Goal: Transaction & Acquisition: Obtain resource

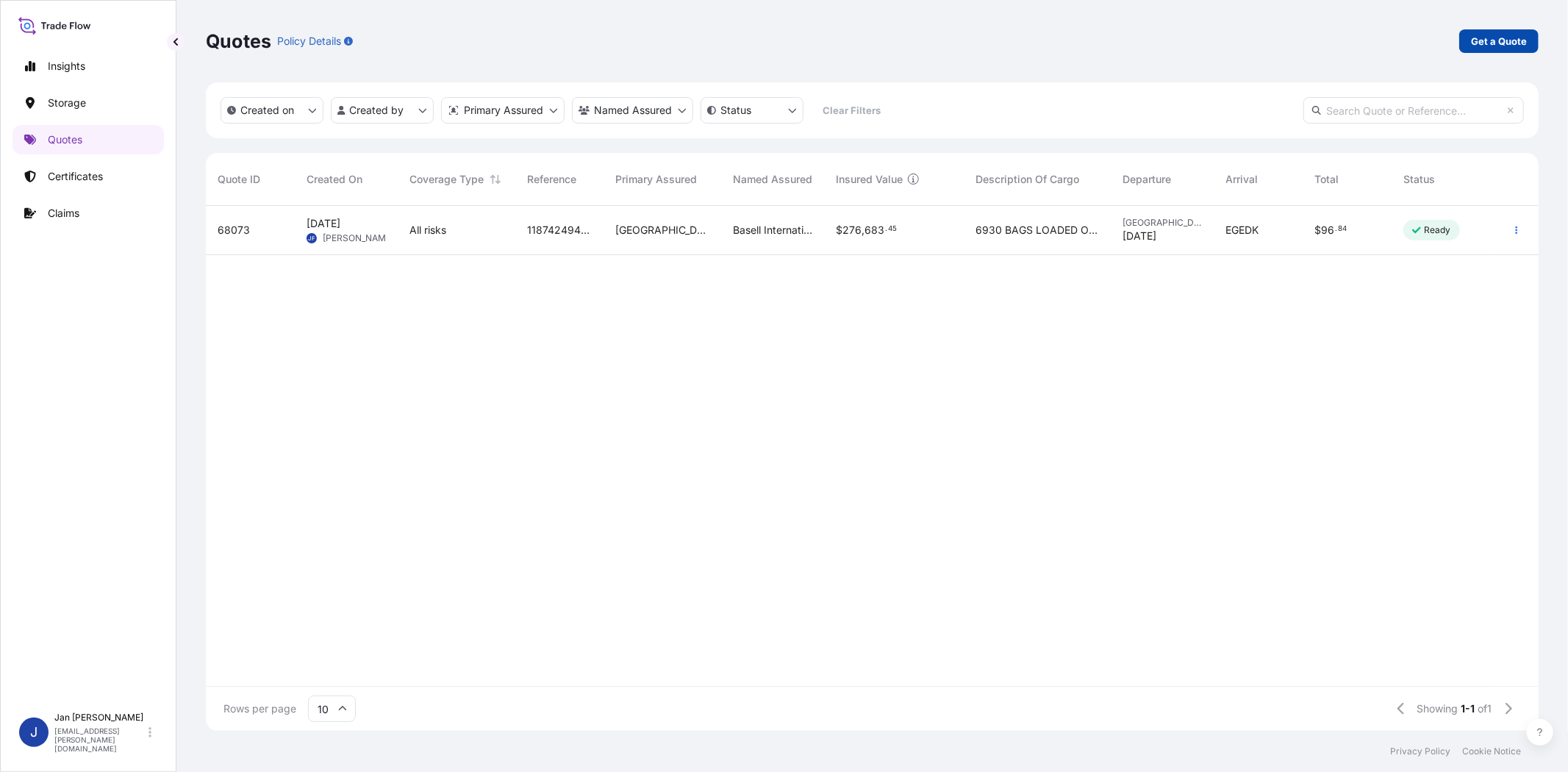
scroll to position [520, 1321]
click at [1508, 45] on p "Get a Quote" at bounding box center [1499, 41] width 56 height 15
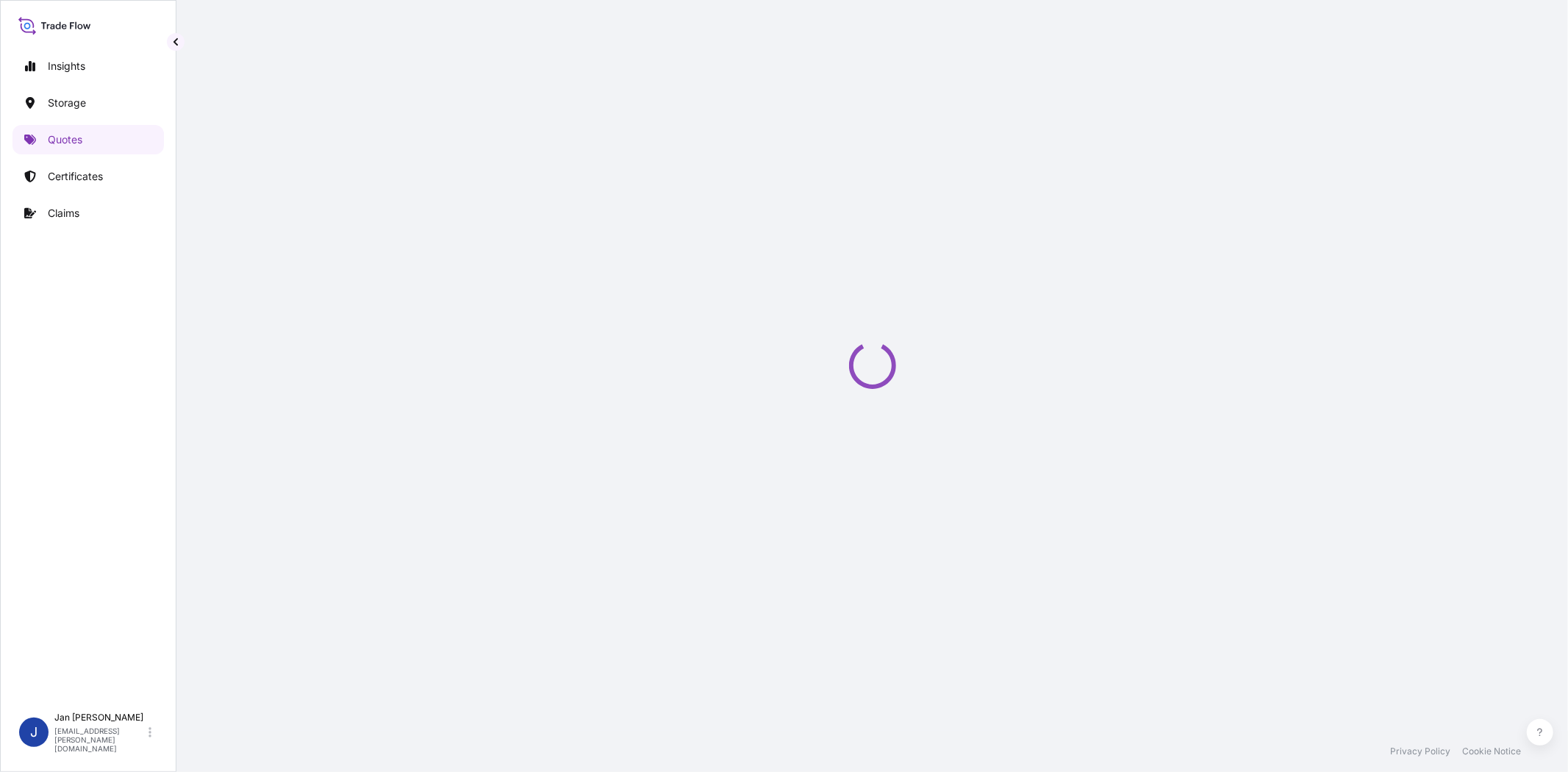
select select "Water"
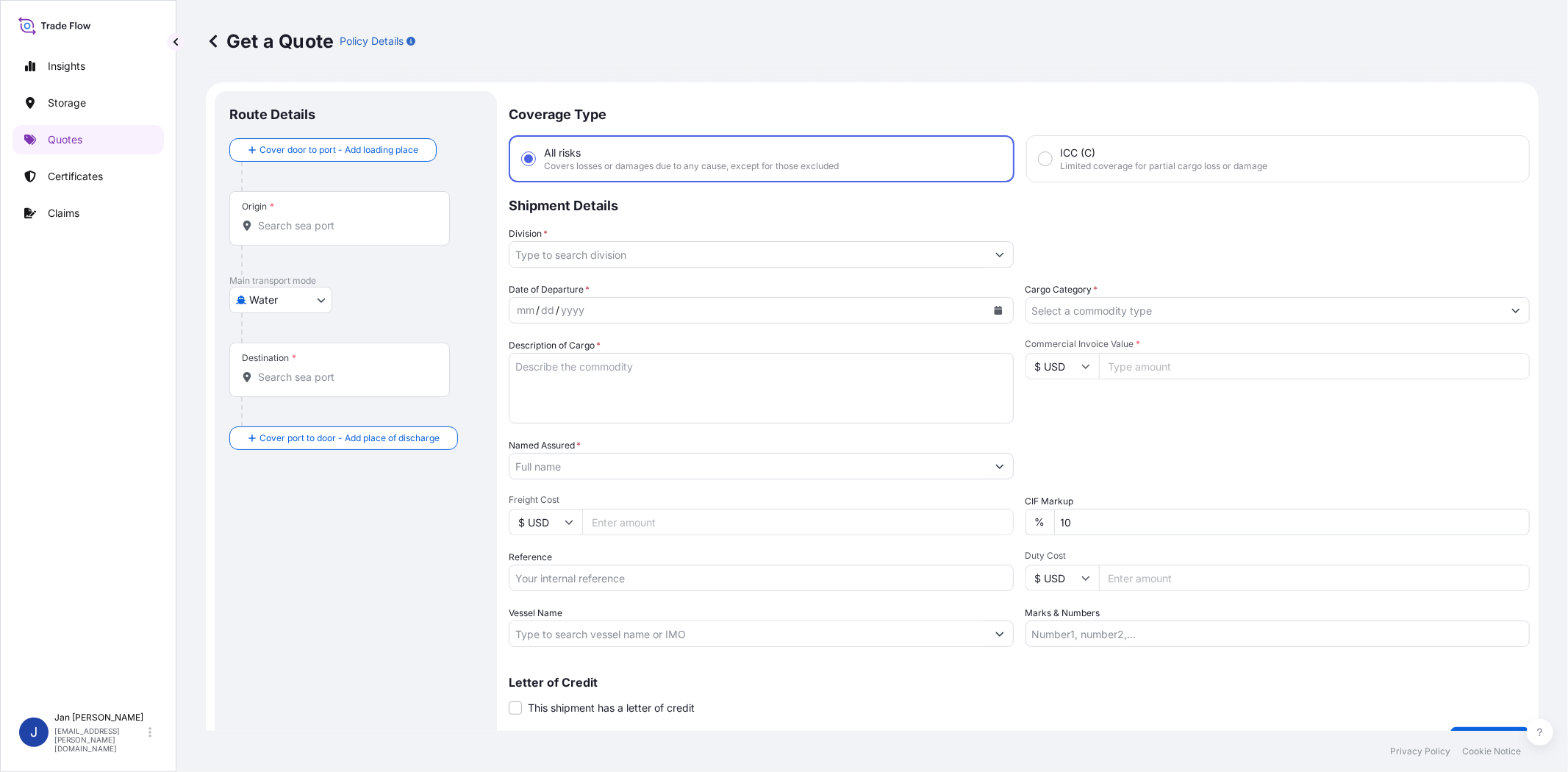
scroll to position [24, 0]
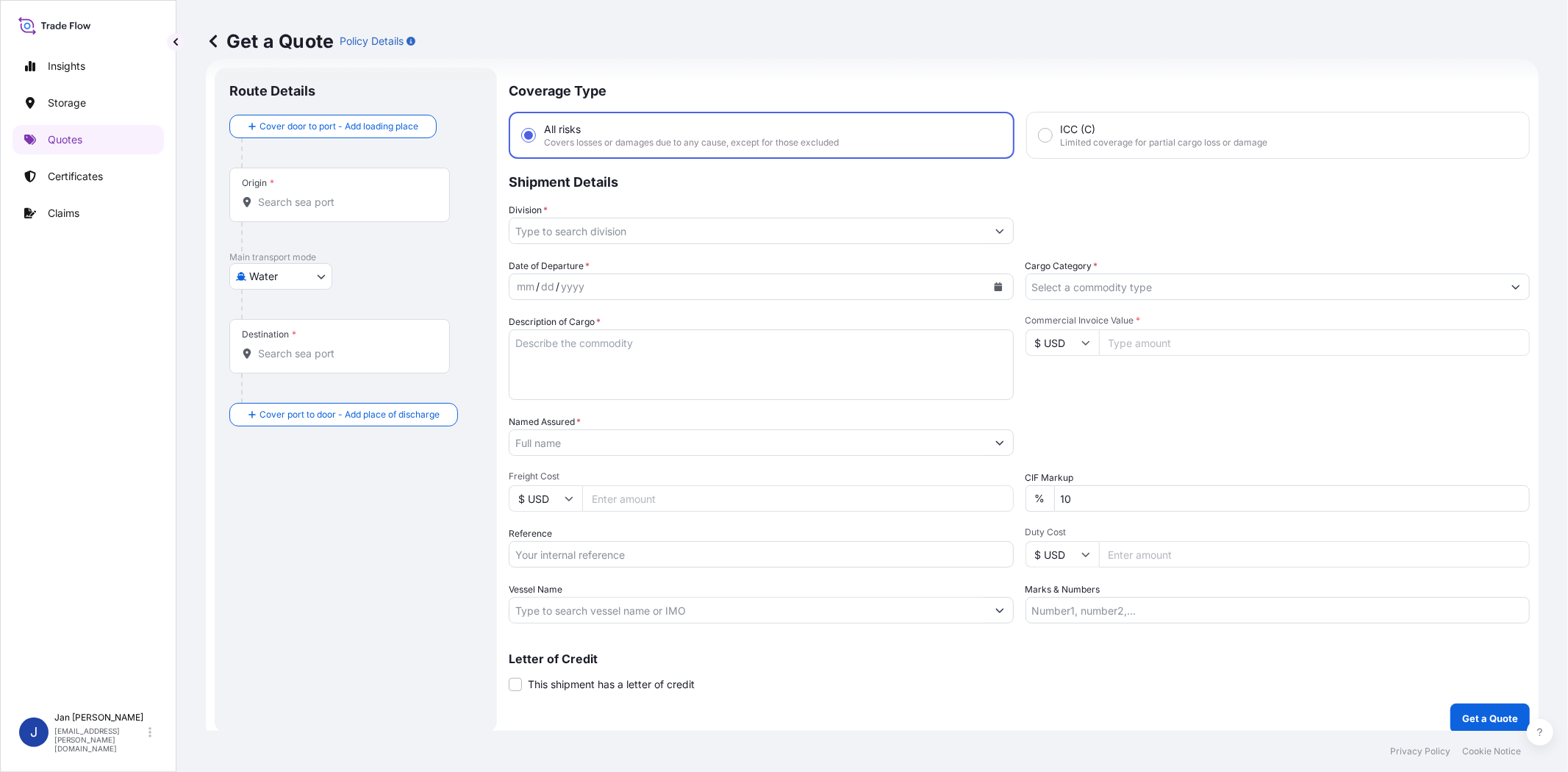
click at [1060, 340] on input "$ USD" at bounding box center [1063, 343] width 74 height 26
click at [1060, 373] on div "€ EUR" at bounding box center [1056, 382] width 62 height 28
type input "€ EUR"
click at [1130, 344] on input "Commercial Invoice Value *" at bounding box center [1315, 343] width 432 height 26
type input "131712.80"
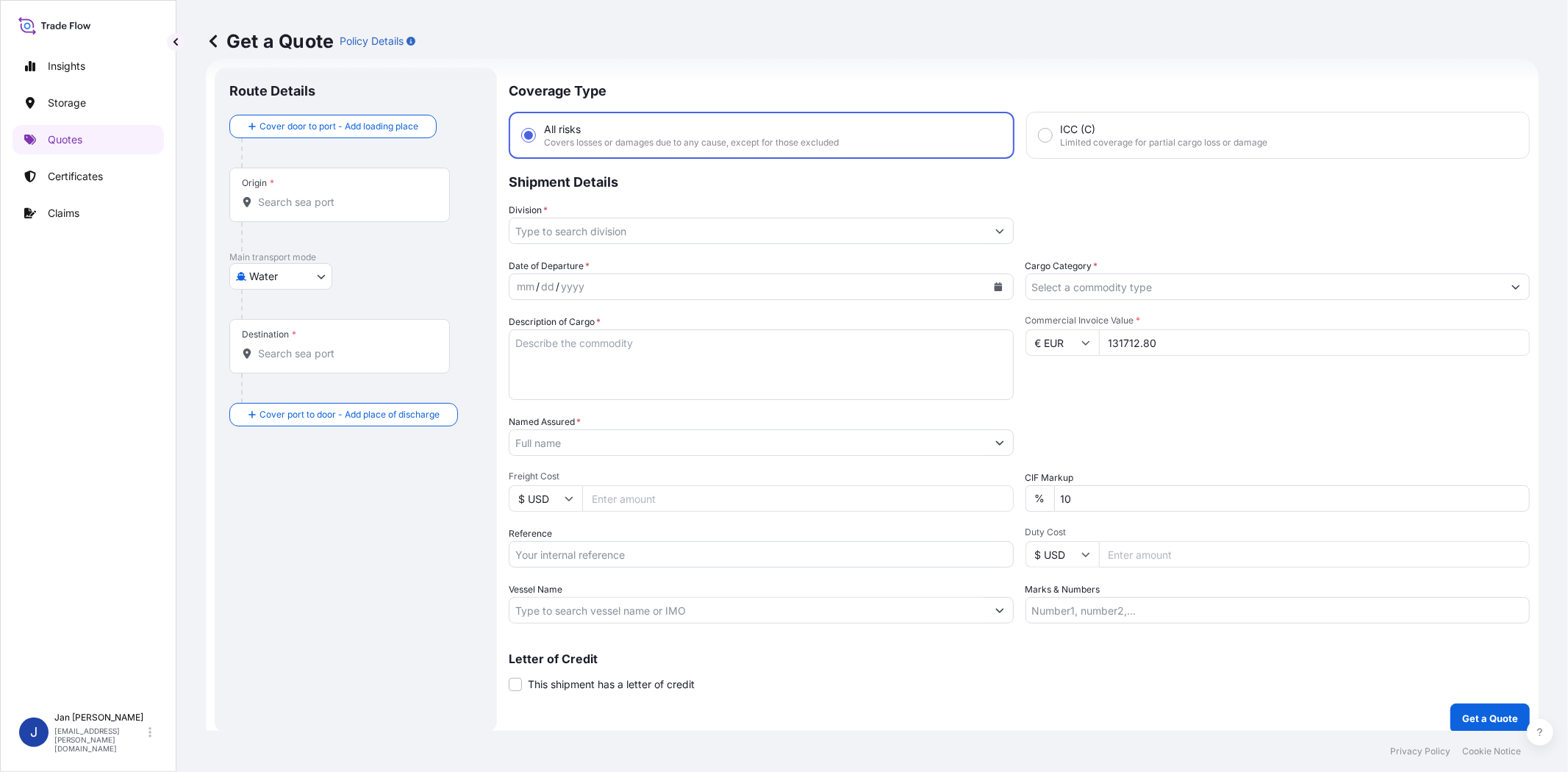
click at [1121, 394] on div "Commercial Invoice Value * € EUR 131712.80" at bounding box center [1278, 358] width 505 height 85
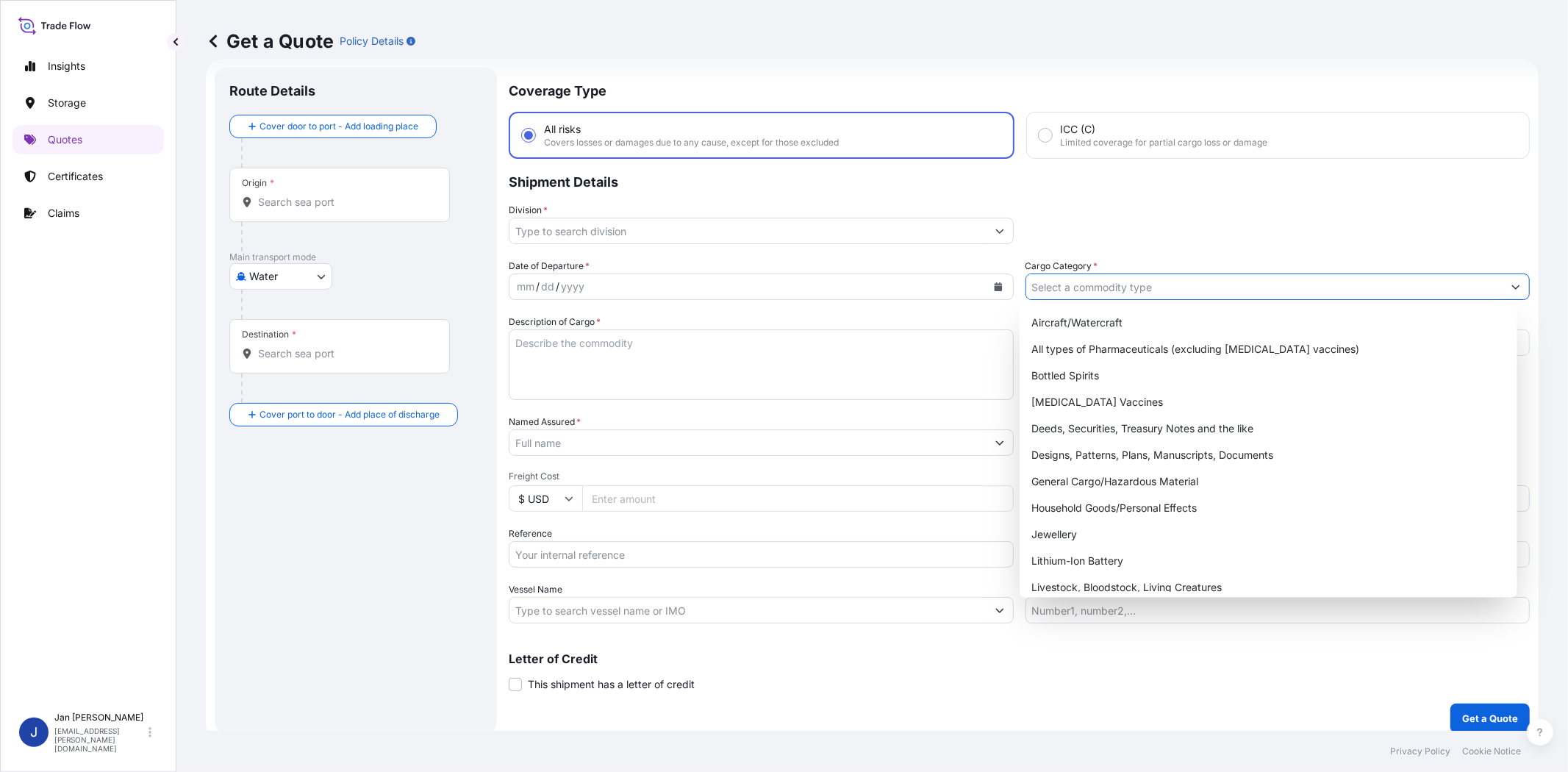
click at [1125, 281] on input "Cargo Category *" at bounding box center [1265, 287] width 477 height 26
click at [1138, 479] on div "General Cargo/Hazardous Material" at bounding box center [1268, 481] width 485 height 26
type input "General Cargo/Hazardous Material"
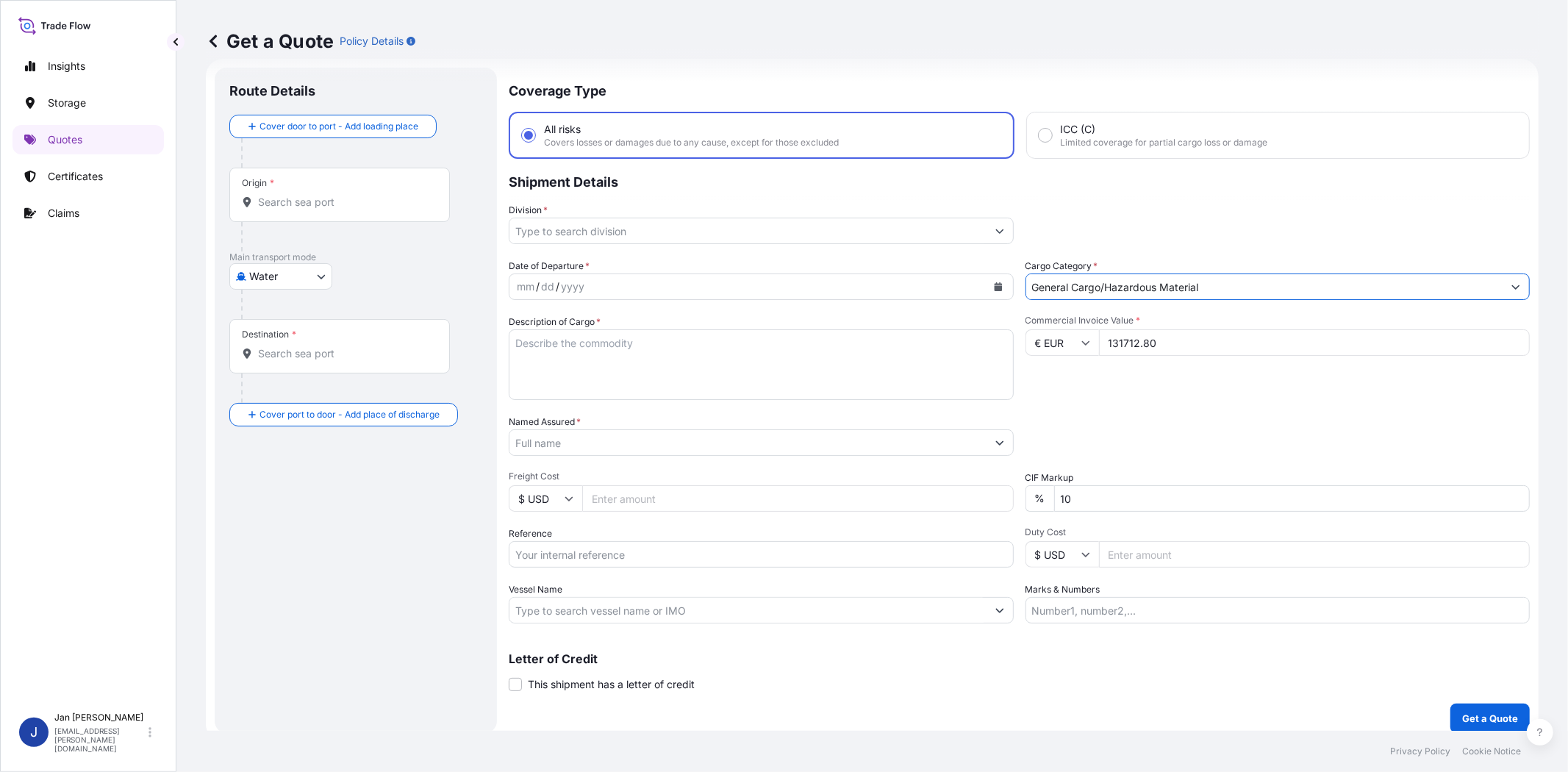
click at [679, 241] on input "Division *" at bounding box center [748, 231] width 477 height 26
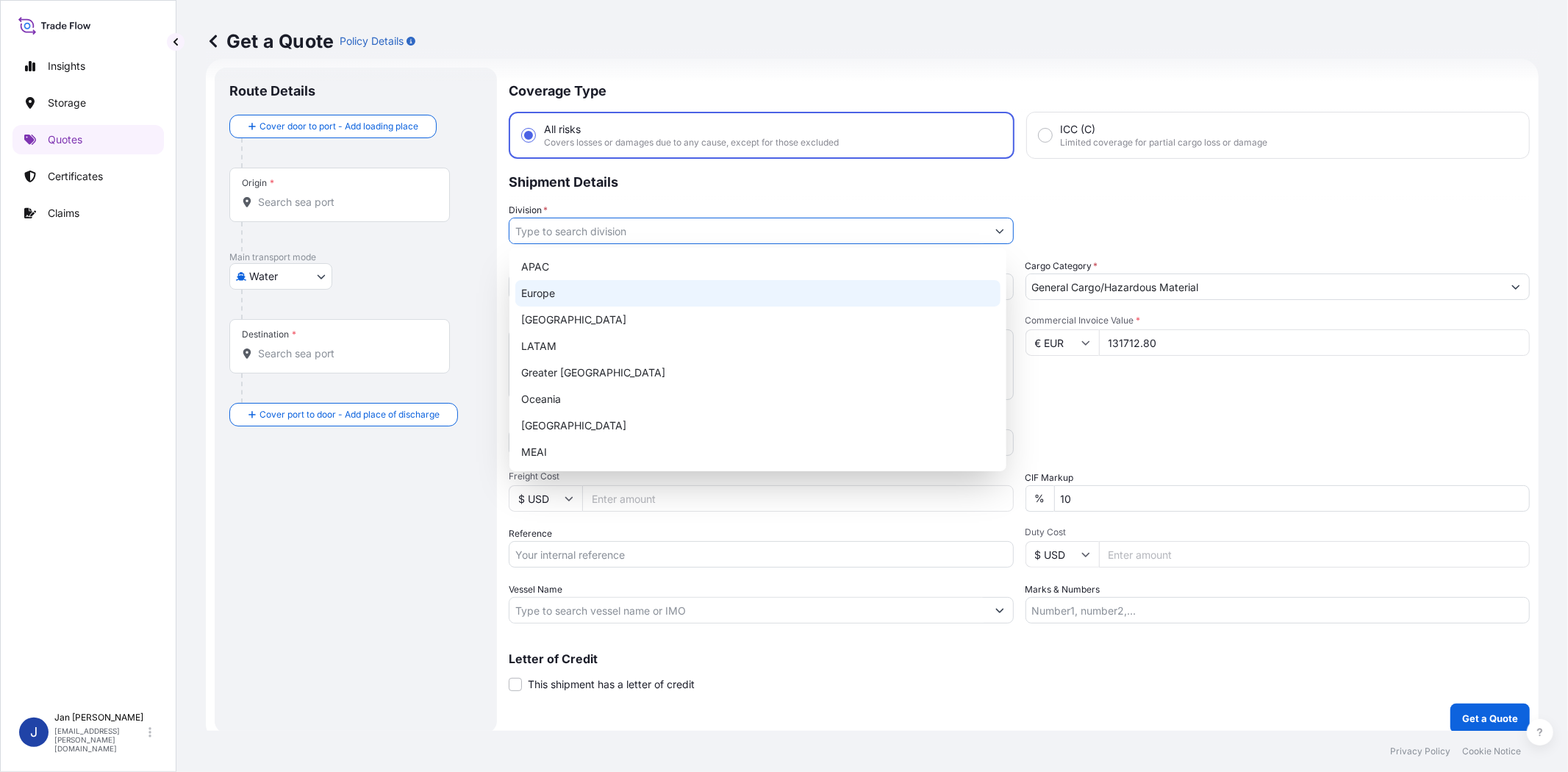
click at [659, 295] on div "Europe" at bounding box center [757, 294] width 485 height 26
type input "Europe"
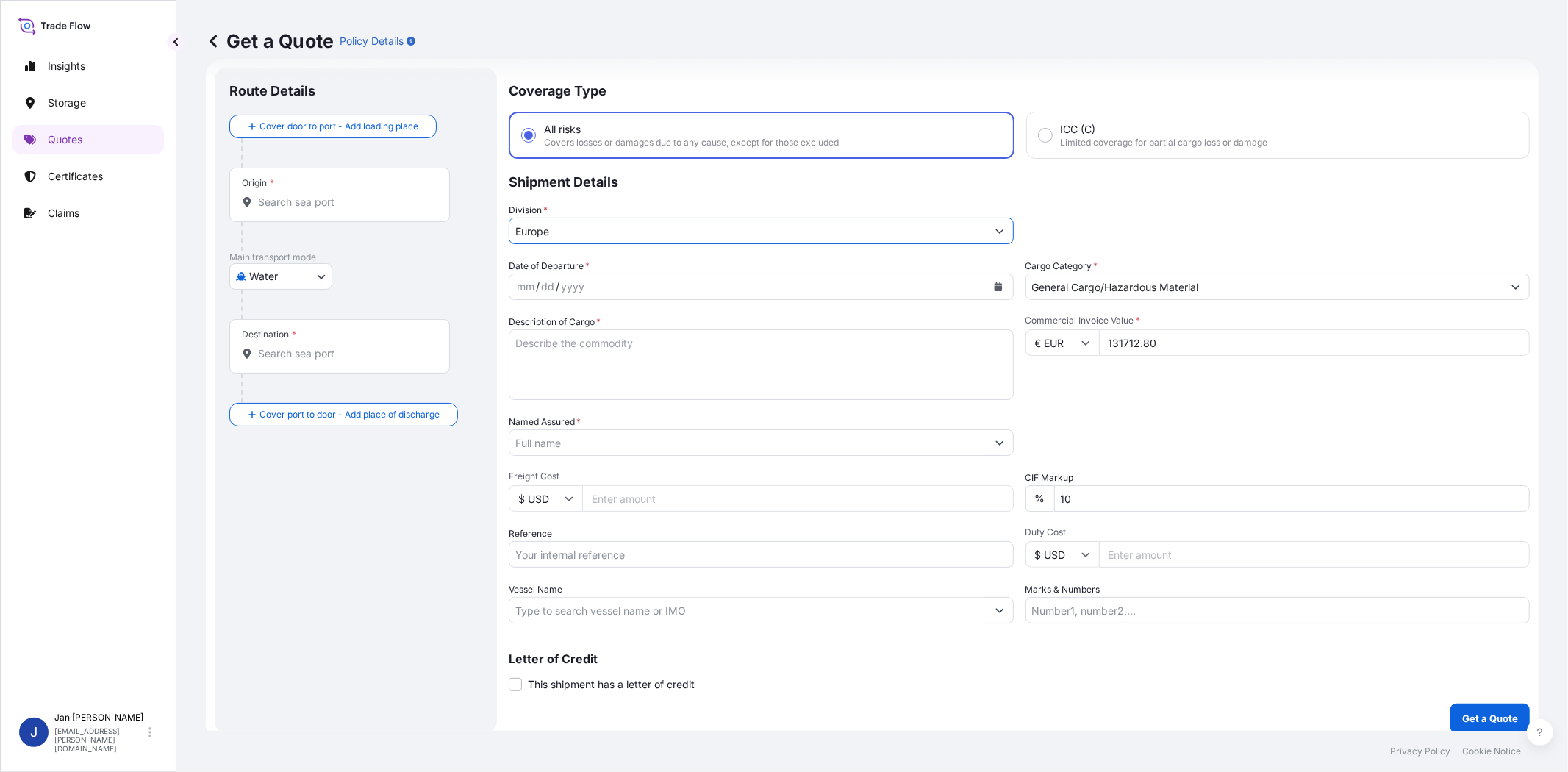
click at [623, 446] on input "Named Assured *" at bounding box center [748, 443] width 477 height 26
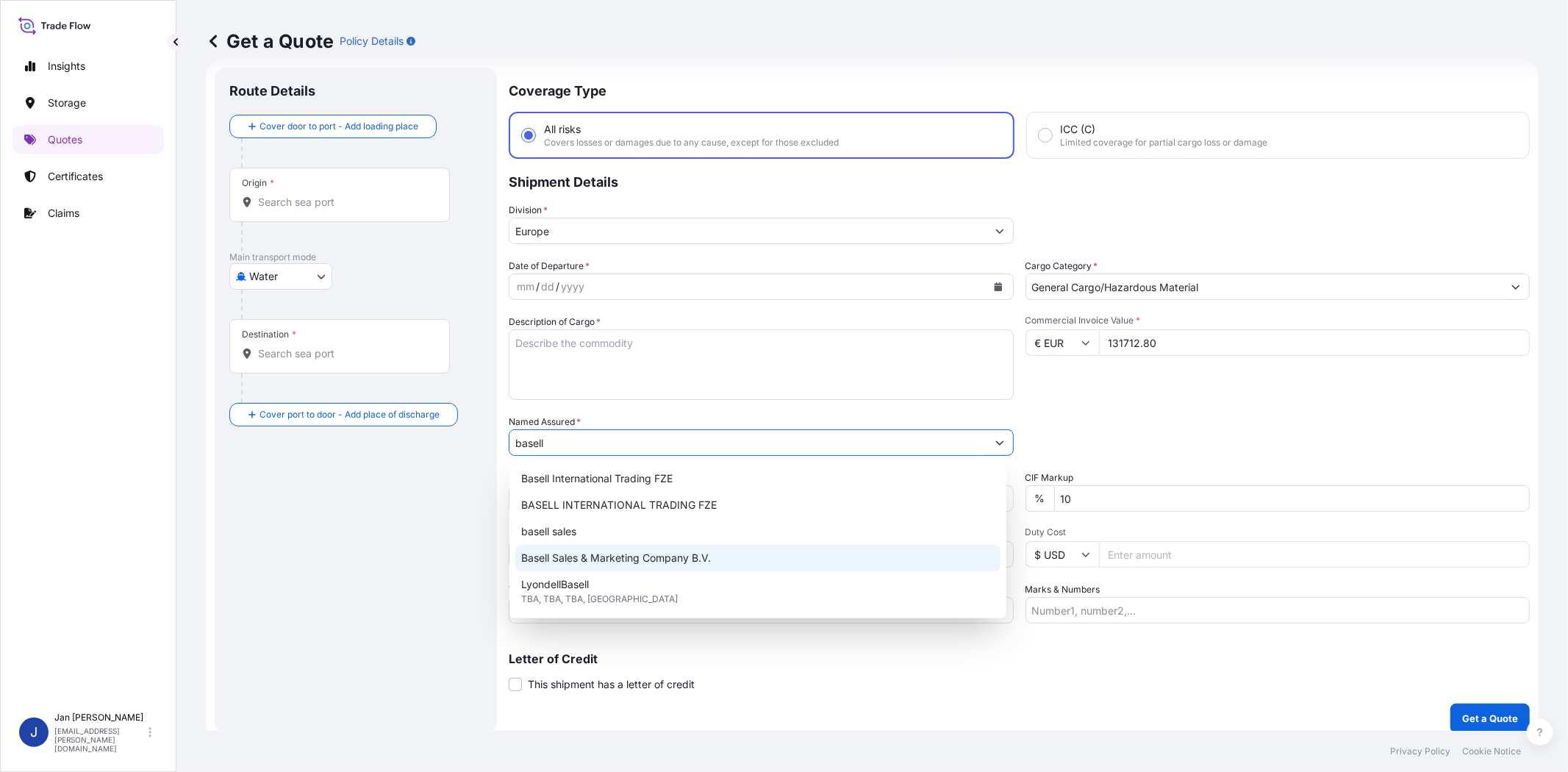
click at [653, 564] on span "Basell Sales & Marketing Company B.V." at bounding box center [616, 558] width 190 height 15
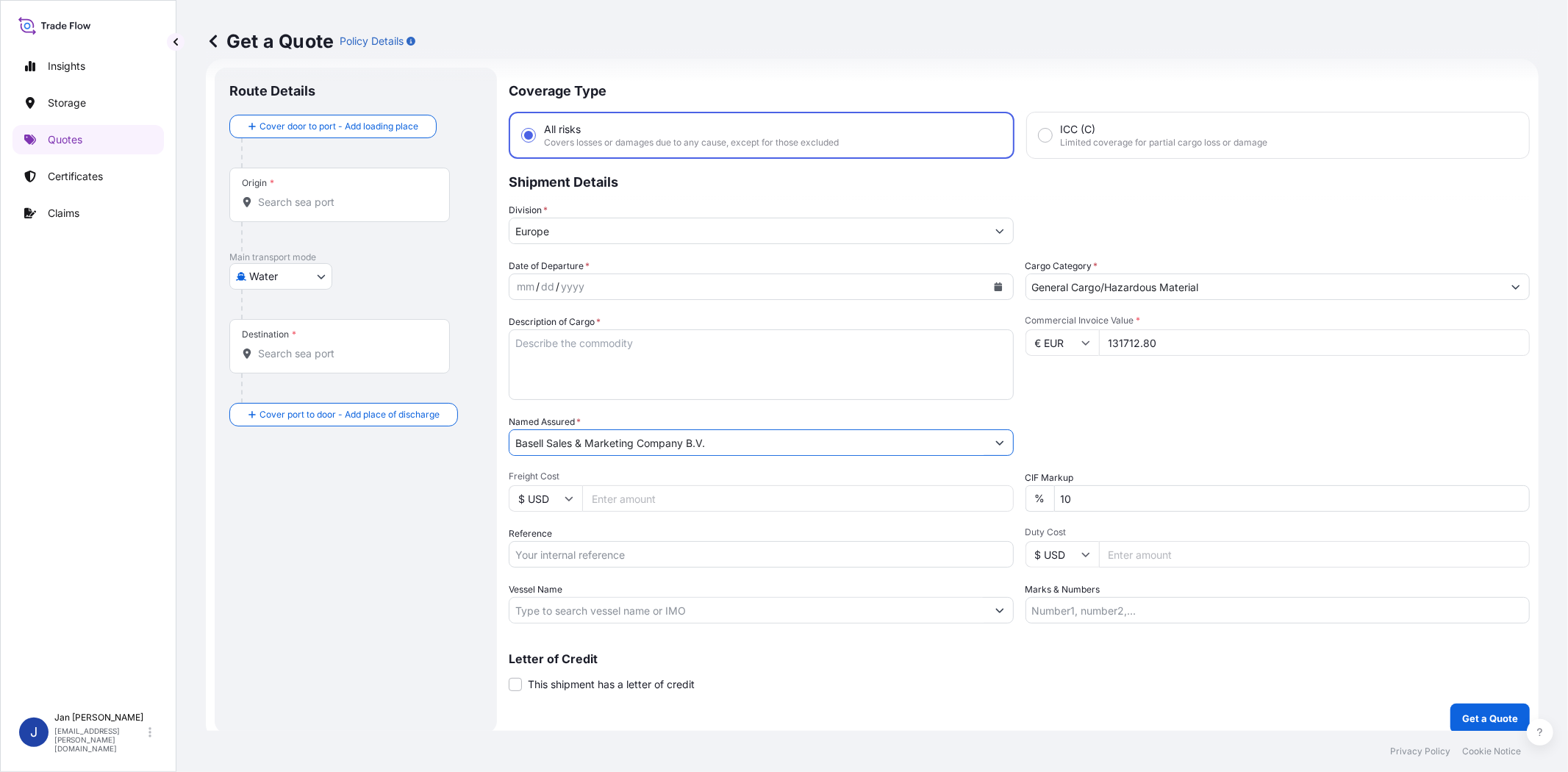
type input "Basell Sales & Marketing Company B.V."
click at [1124, 397] on div "Commercial Invoice Value * € EUR 131712.80" at bounding box center [1278, 358] width 505 height 85
click at [623, 555] on input "Reference" at bounding box center [761, 554] width 505 height 26
paste input "1187441363 // 5013220663 304270703"
type input "1187441363 // 5013220663 304270703"
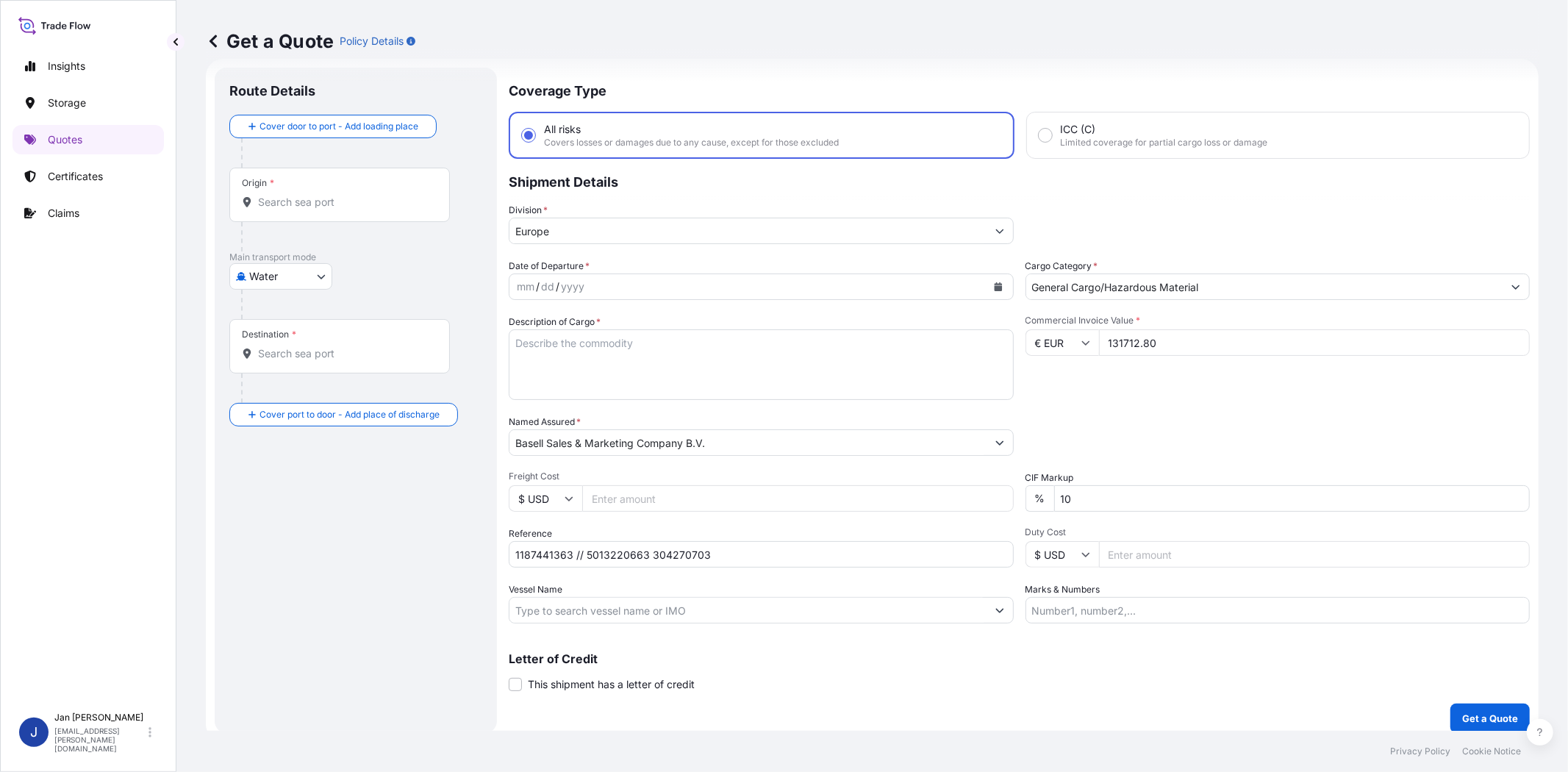
click at [1174, 438] on div "Packing Category Type to search a container mode Please select a primary mode o…" at bounding box center [1278, 436] width 505 height 41
click at [994, 284] on icon "Calendar" at bounding box center [998, 287] width 8 height 9
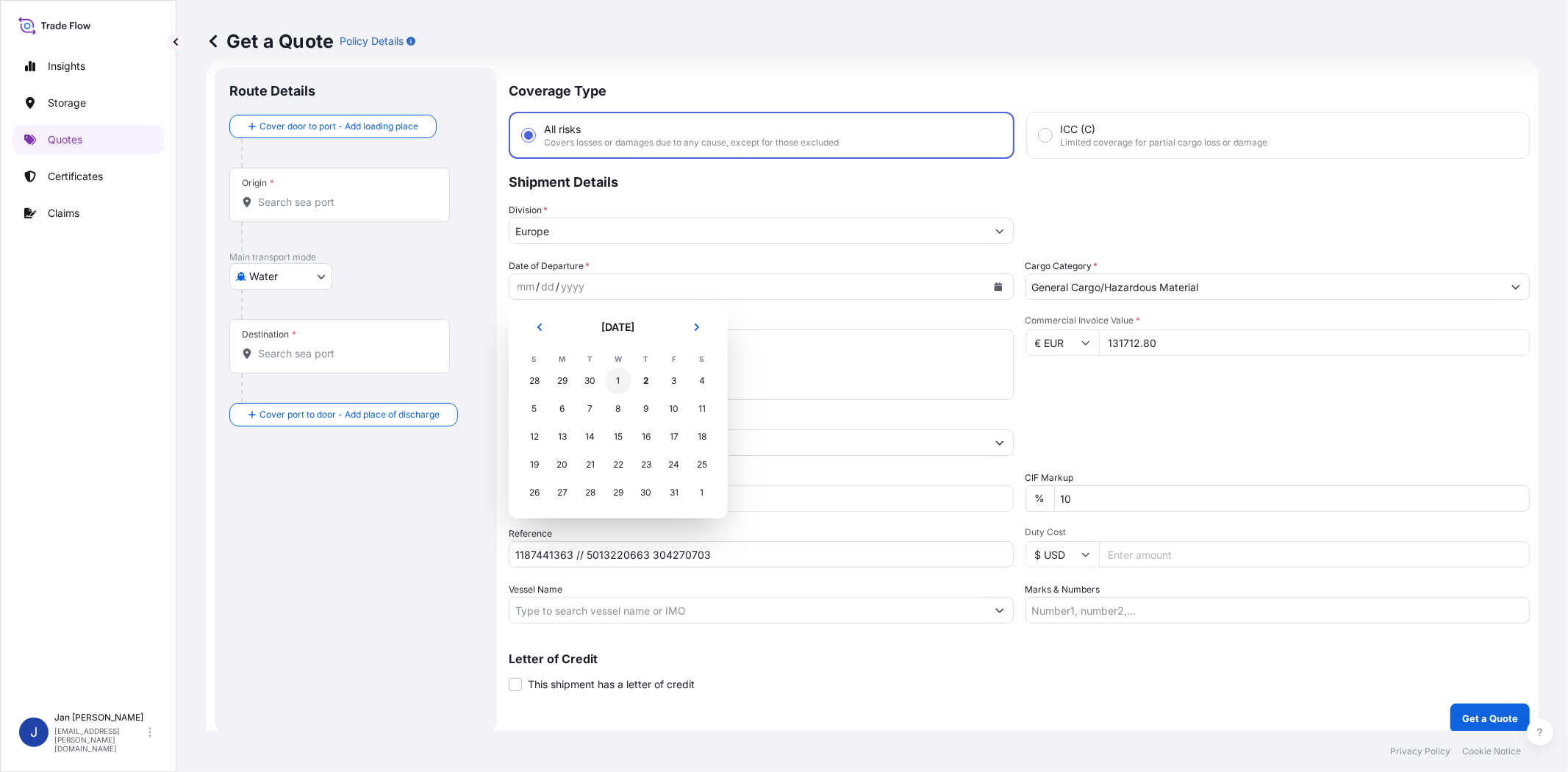
click at [620, 380] on div "1" at bounding box center [618, 381] width 26 height 26
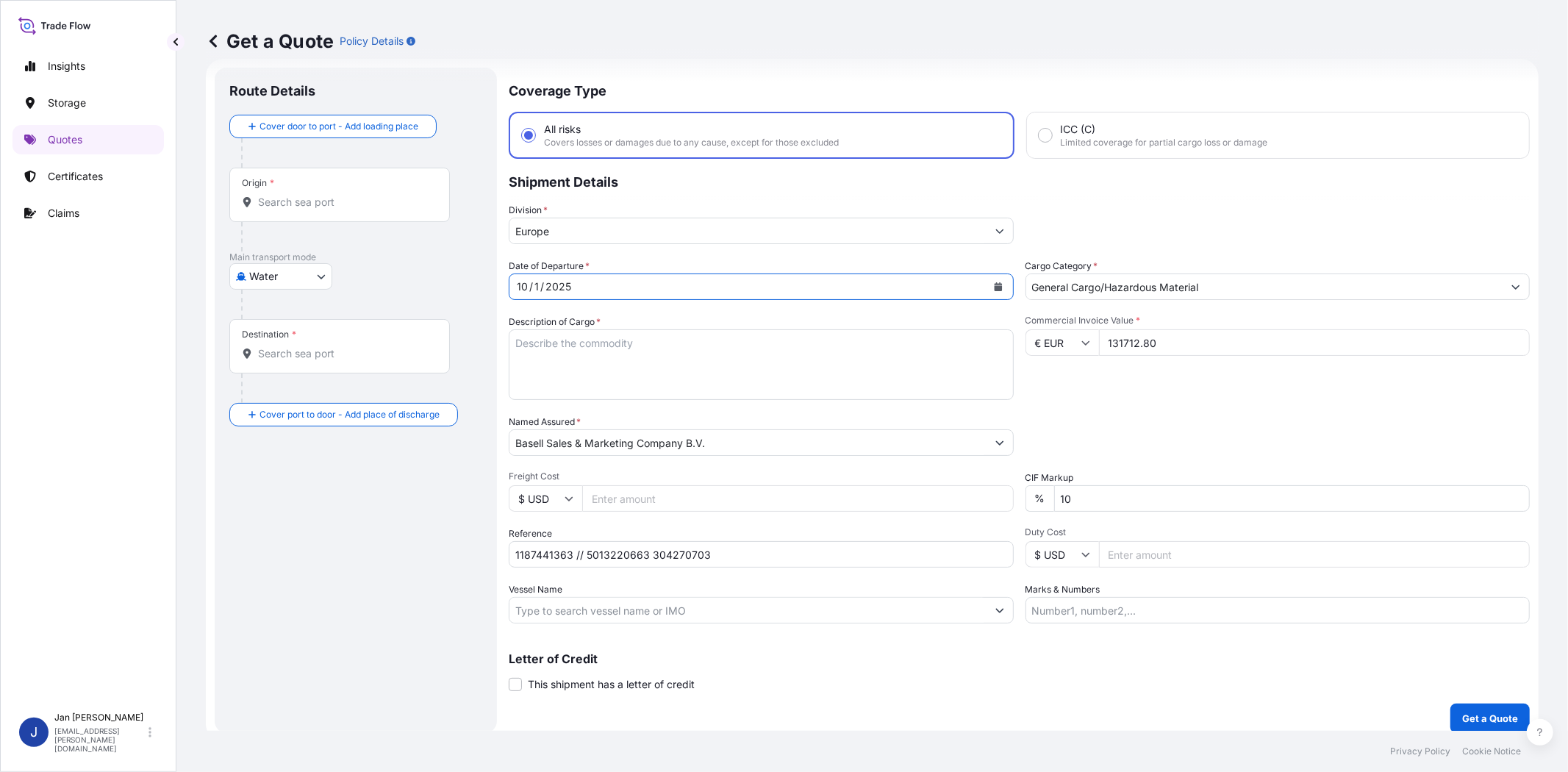
click at [1218, 380] on div "Commercial Invoice Value * € EUR 131712.80" at bounding box center [1278, 358] width 505 height 85
click at [652, 606] on input "Vessel Name" at bounding box center [748, 610] width 477 height 26
paste input "MSC MOMBASA"
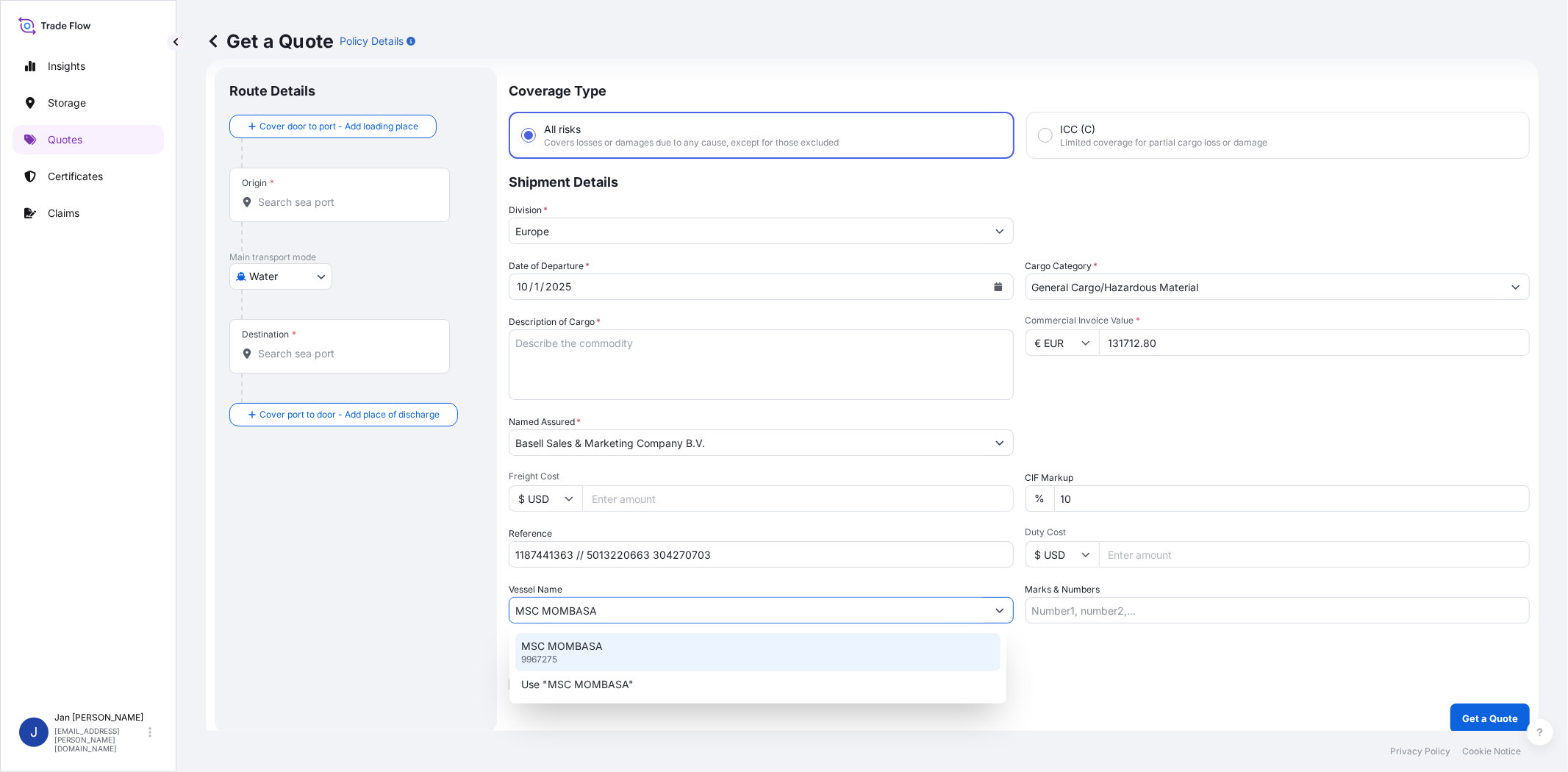
click at [650, 643] on div "MSC MOMBASA 9967275" at bounding box center [757, 652] width 485 height 38
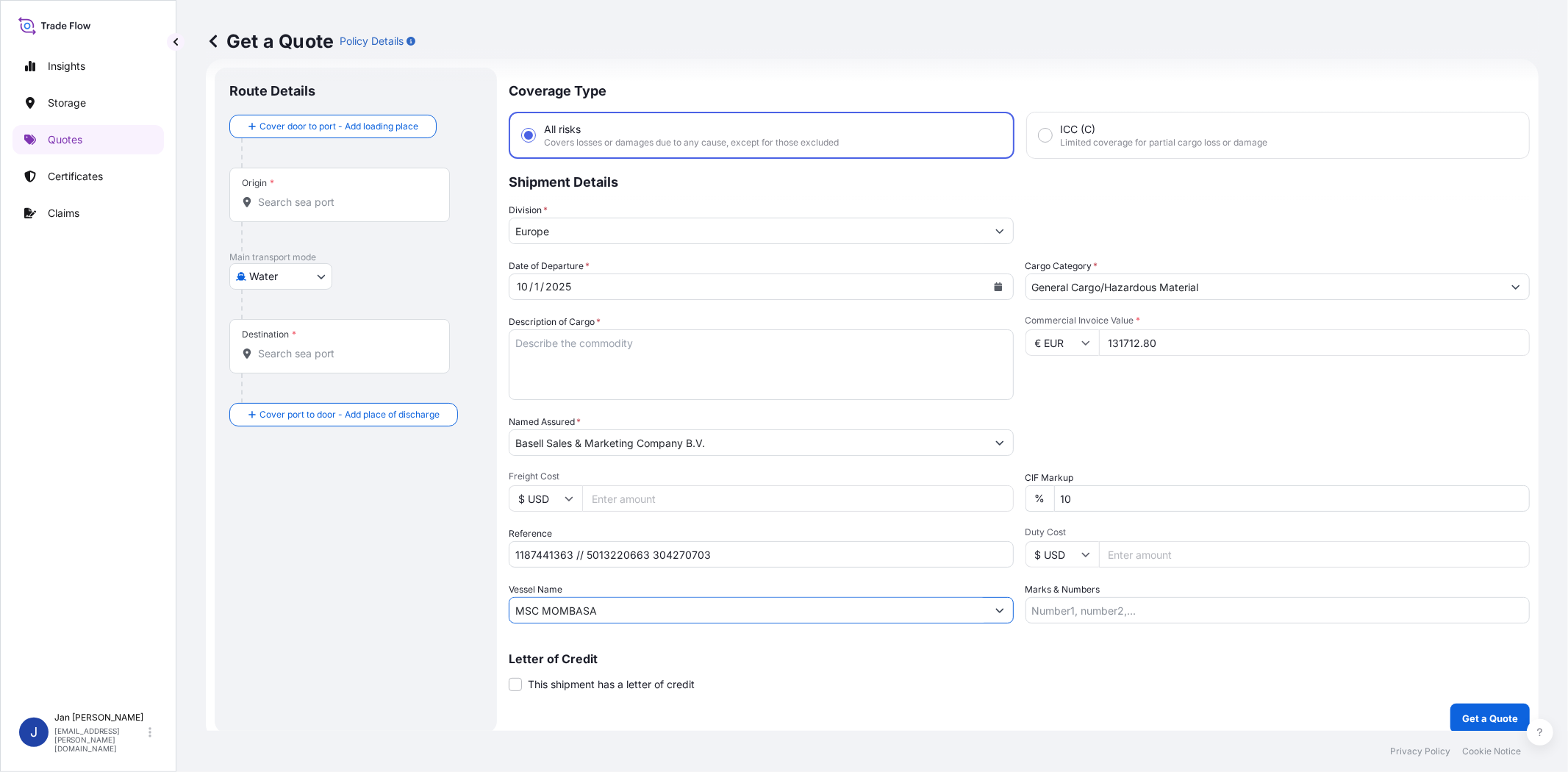
type input "MSC MOMBASA"
click at [383, 201] on input "Origin *" at bounding box center [345, 202] width 174 height 15
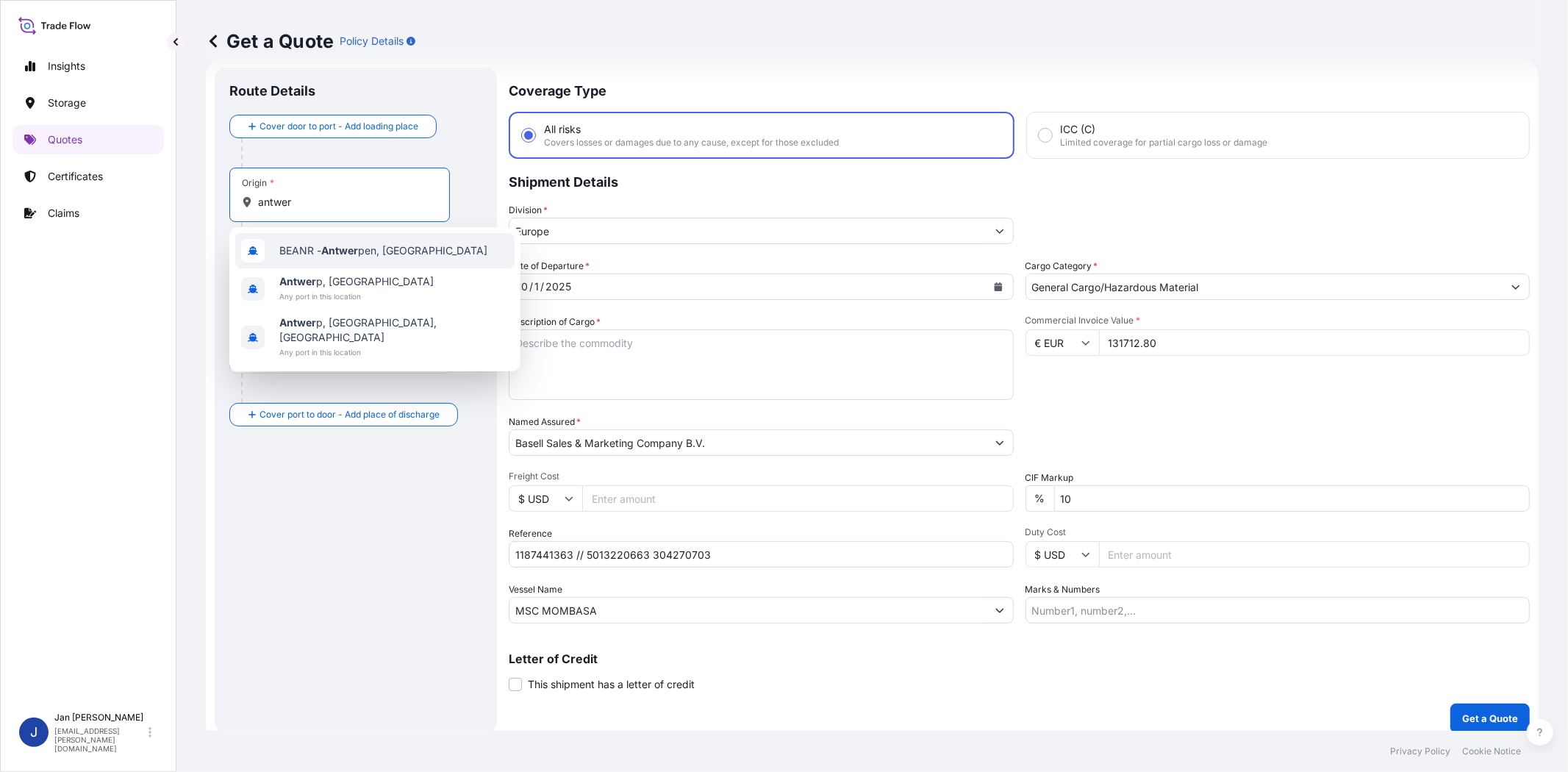
click at [336, 244] on span "BEANR - Antwer pen, [GEOGRAPHIC_DATA]" at bounding box center [383, 251] width 208 height 15
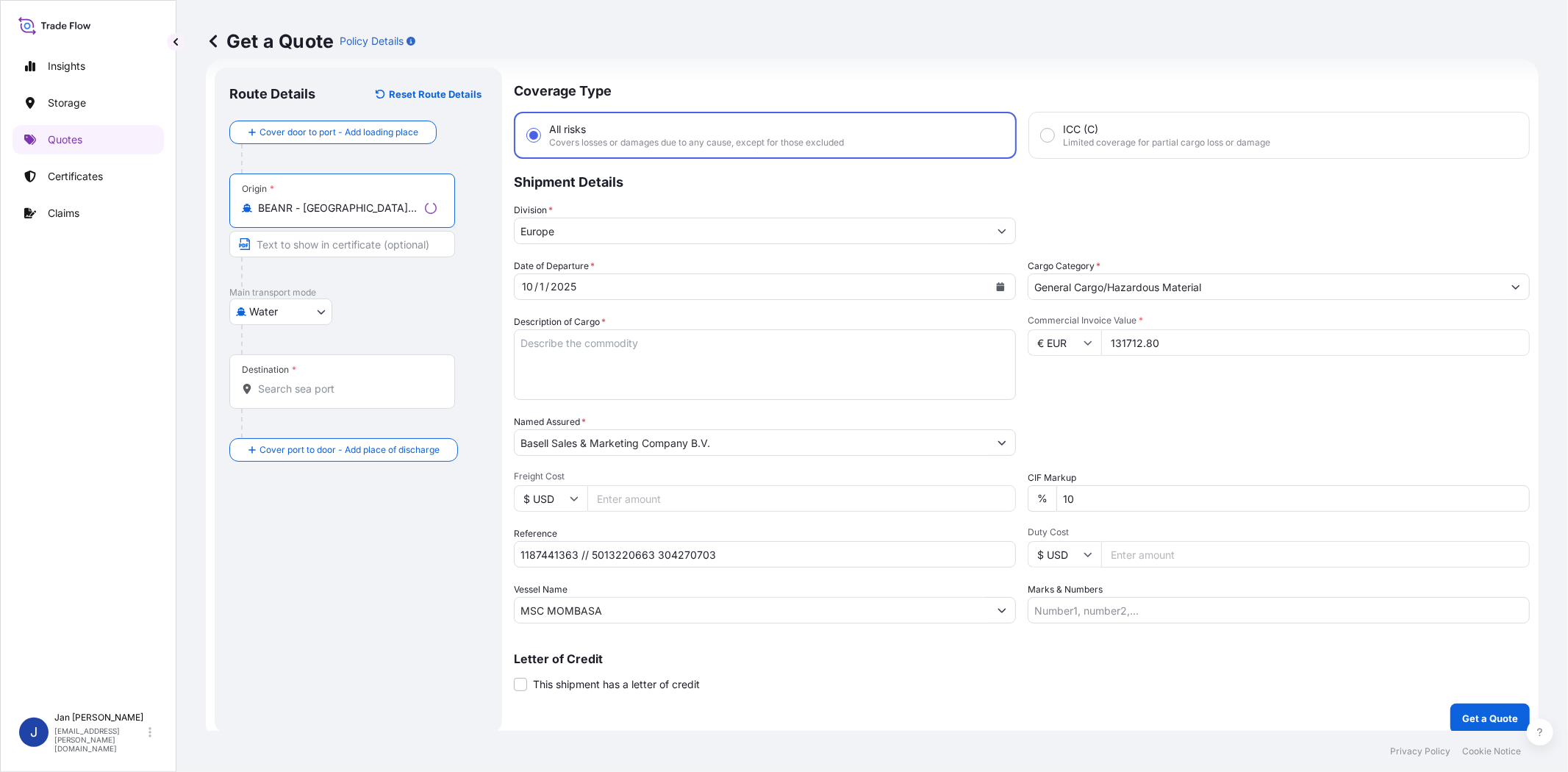
type input "BEANR - [GEOGRAPHIC_DATA], [GEOGRAPHIC_DATA]"
click at [358, 406] on div "Destination *" at bounding box center [342, 382] width 226 height 54
click at [358, 397] on input "Destination *" at bounding box center [347, 389] width 179 height 15
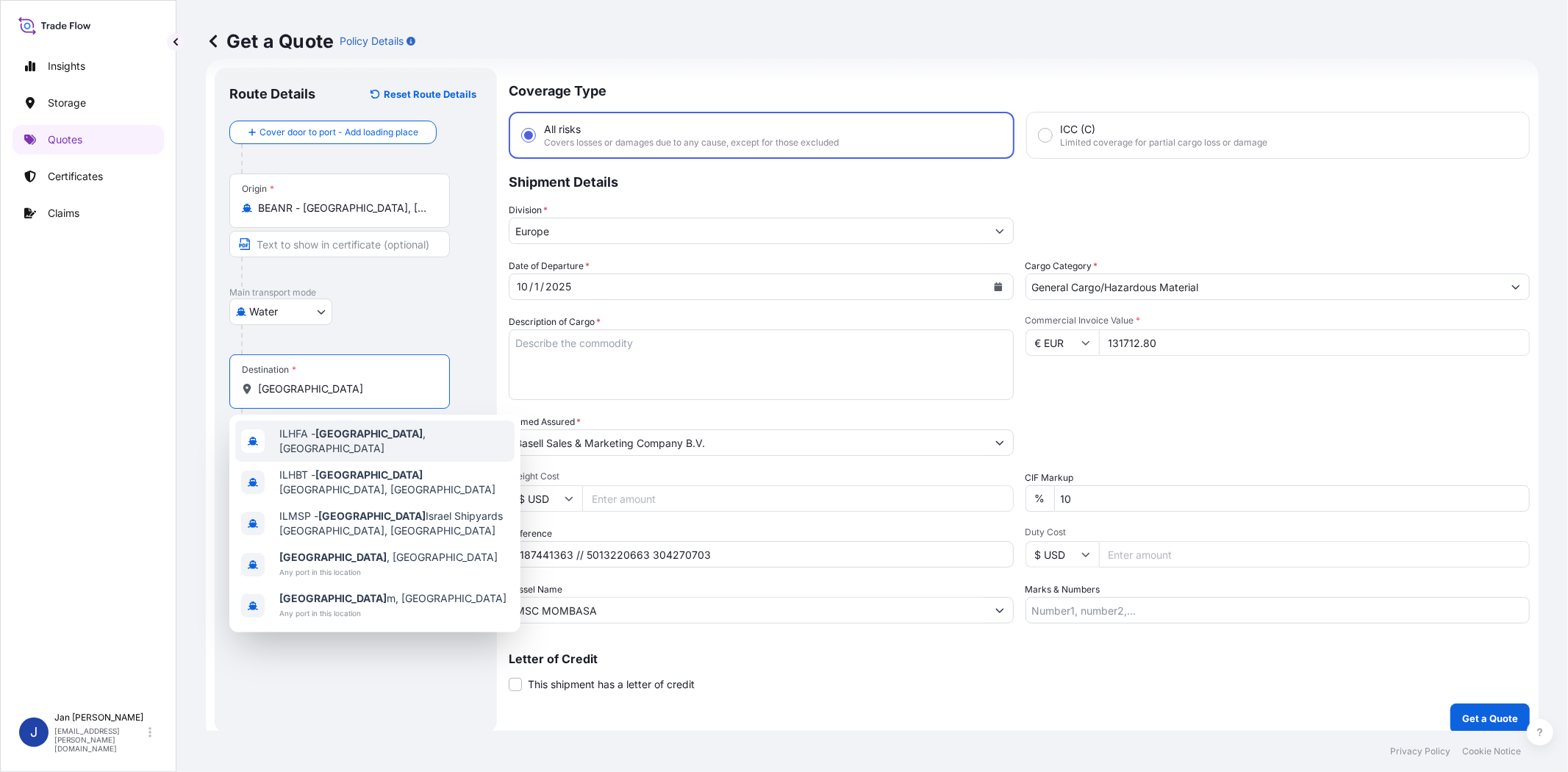
click at [357, 434] on span "ILHFA - [GEOGRAPHIC_DATA] , [GEOGRAPHIC_DATA]" at bounding box center [394, 442] width 230 height 29
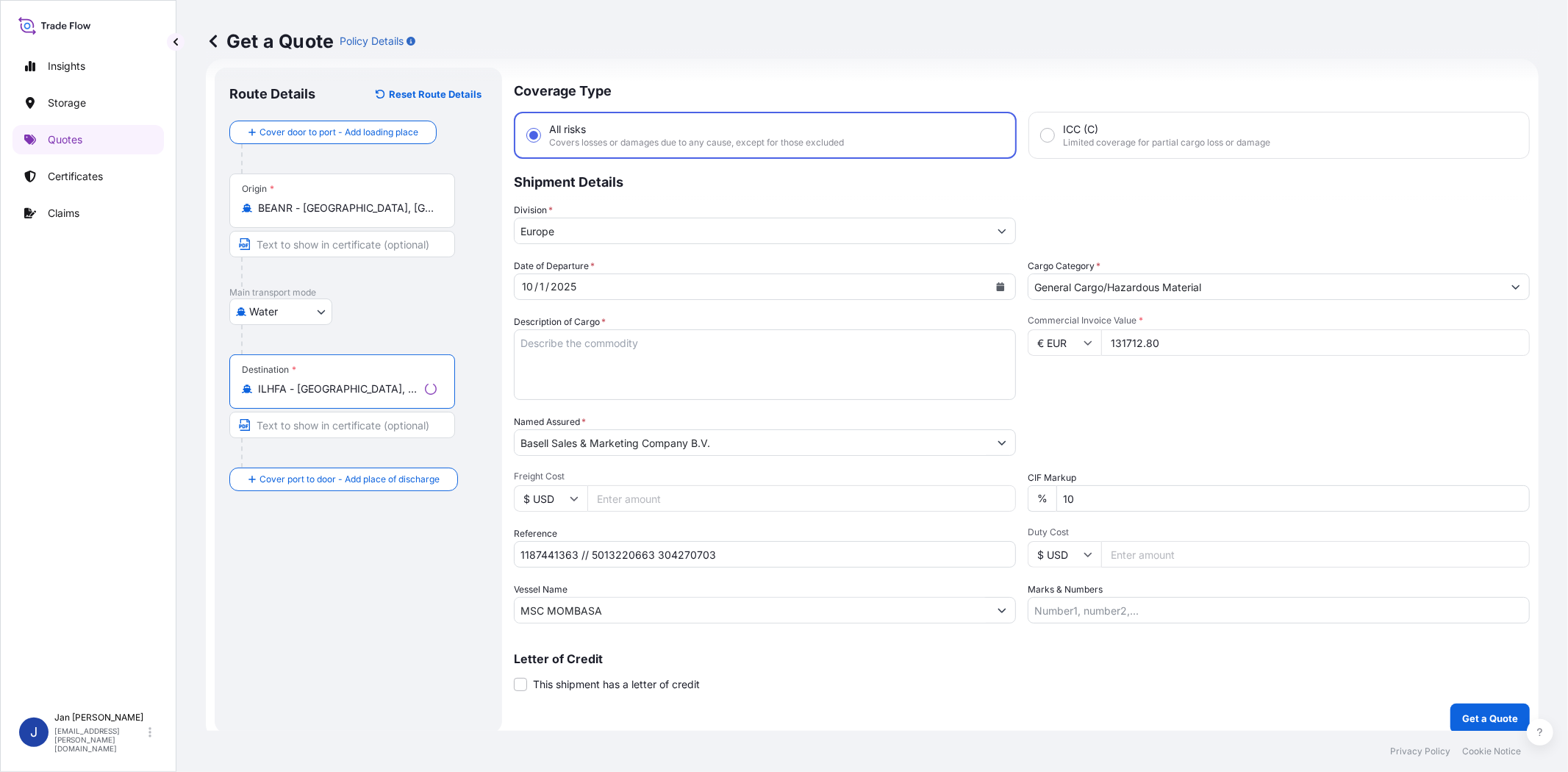
type input "ILHFA - [GEOGRAPHIC_DATA], [GEOGRAPHIC_DATA]"
click at [353, 539] on div "Route Details Reset Route Details Cover door to port - Add loading place Place …" at bounding box center [358, 400] width 258 height 636
click at [820, 355] on textarea "Description of Cargo *" at bounding box center [761, 365] width 505 height 71
paste textarea "BULK UNPACKED LOADED INTO 4 20' DRY VAN HOSTALEN PP H2142 12"
click at [507, 341] on form "Route Details Reset Route Details Cover door to port - Add loading place Place …" at bounding box center [873, 400] width 1333 height 683
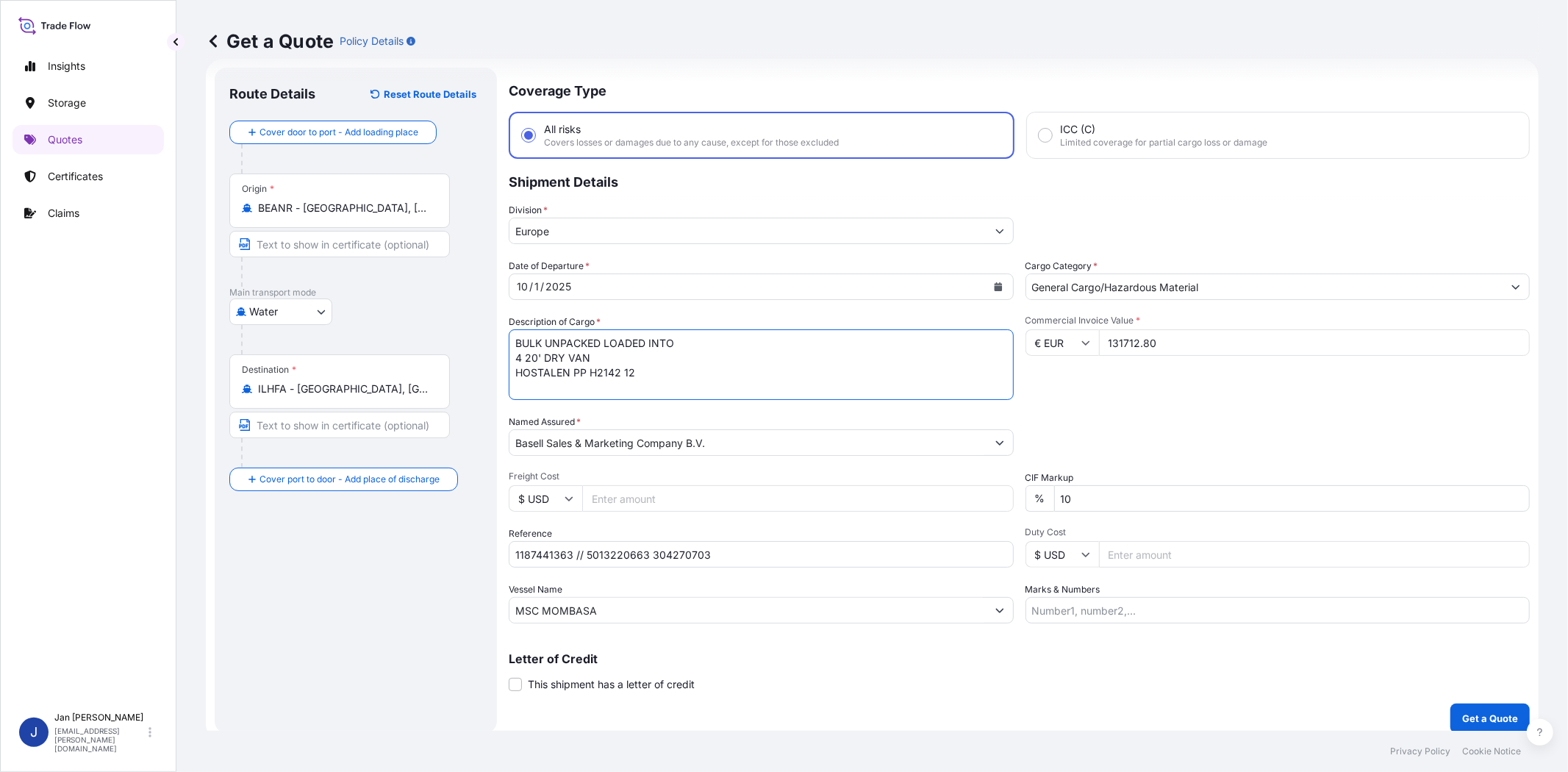
click at [517, 342] on textarea "BULK UNPACKED LOADED INTO 4 20' DRY VAN HOSTALEN PP H2142 12" at bounding box center [761, 365] width 505 height 71
type textarea "4 BULK UNPACKED LOADED INTO 4 20' DRY VAN HOSTALEN PP H2142 12"
click at [1164, 418] on div "Packing Category Type to search a container mode Please select a primary mode o…" at bounding box center [1278, 436] width 505 height 41
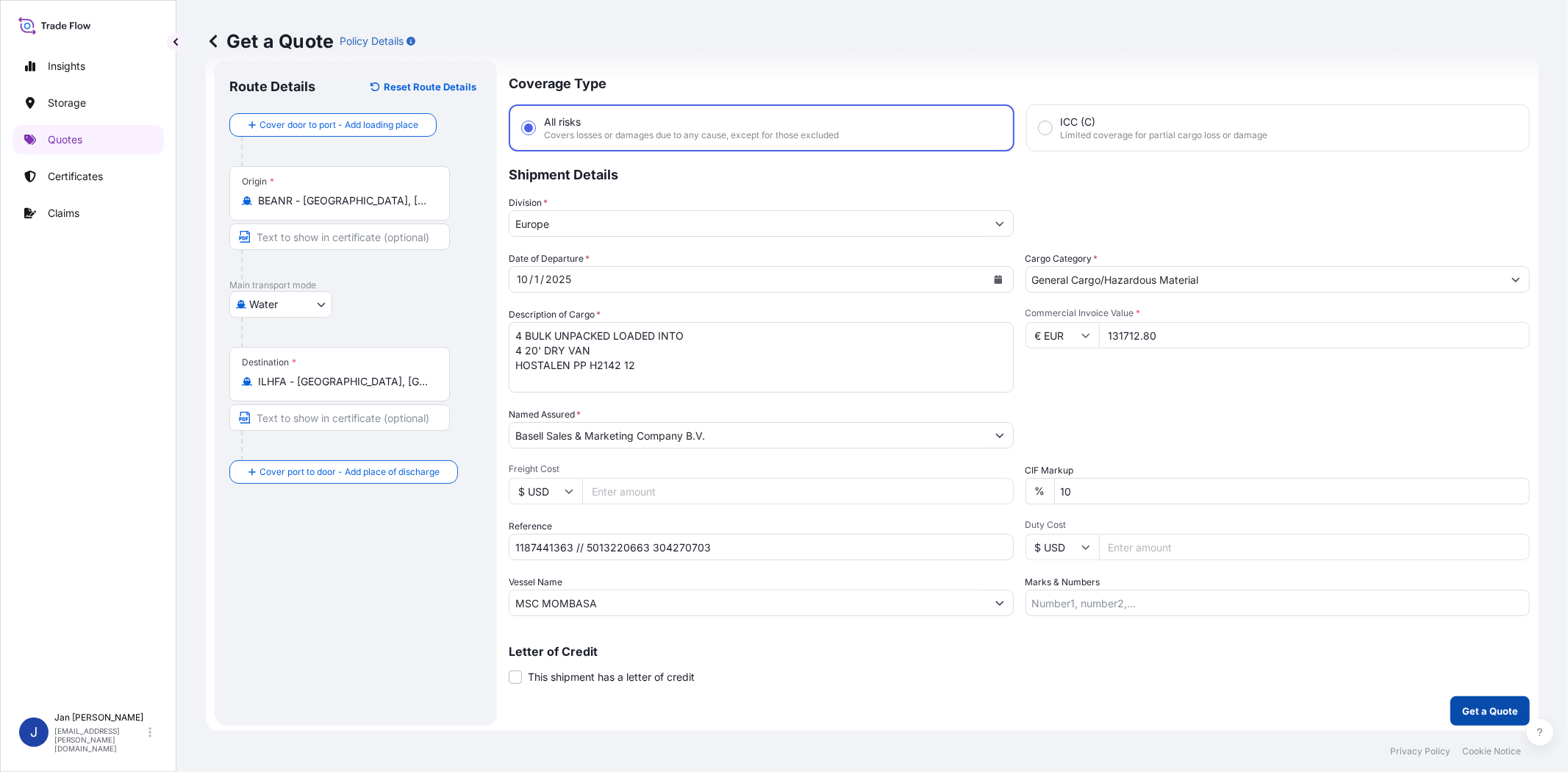
scroll to position [32, 0]
click at [1487, 702] on p "Get a Quote" at bounding box center [1490, 709] width 56 height 15
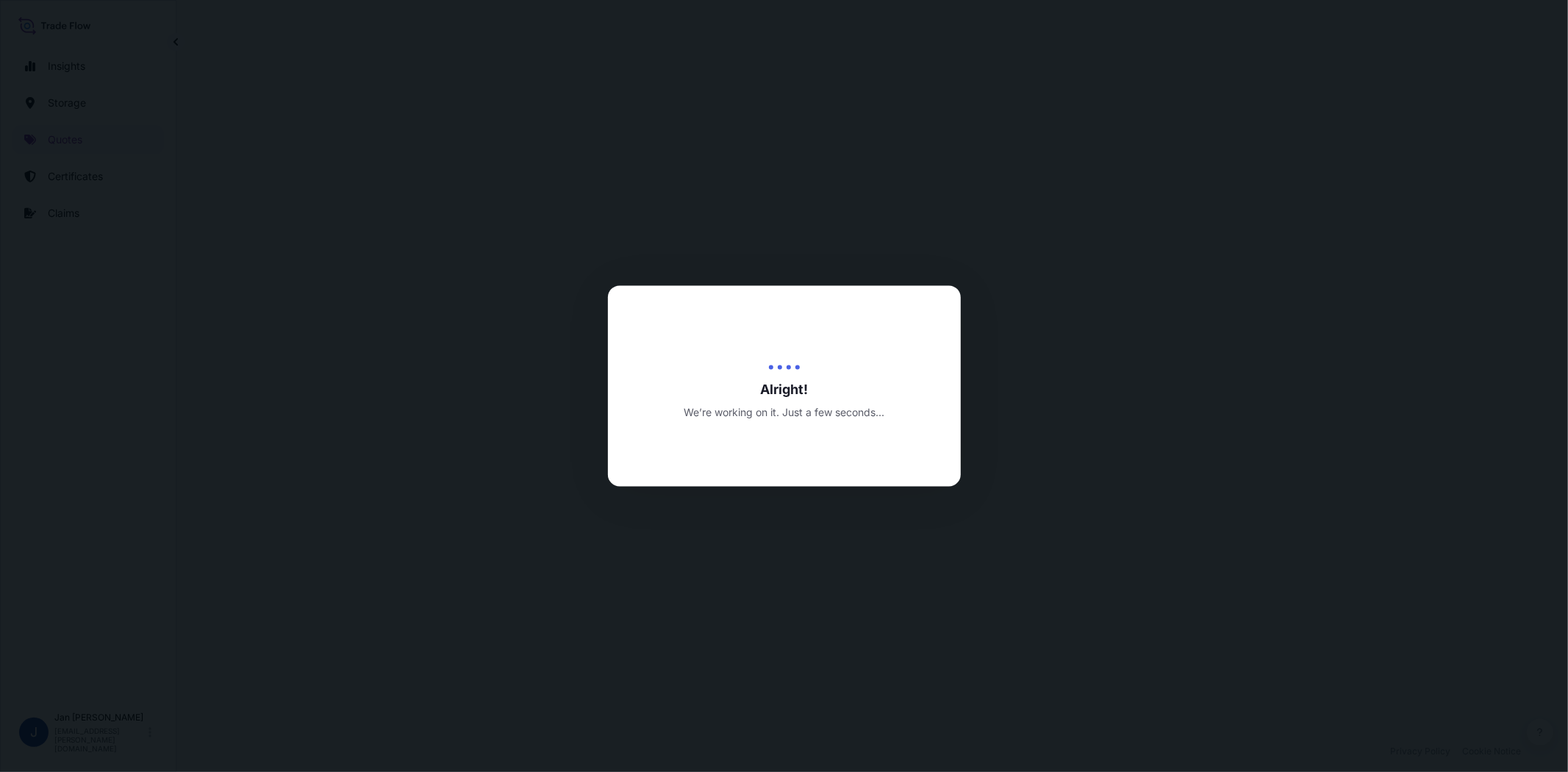
select select "Water"
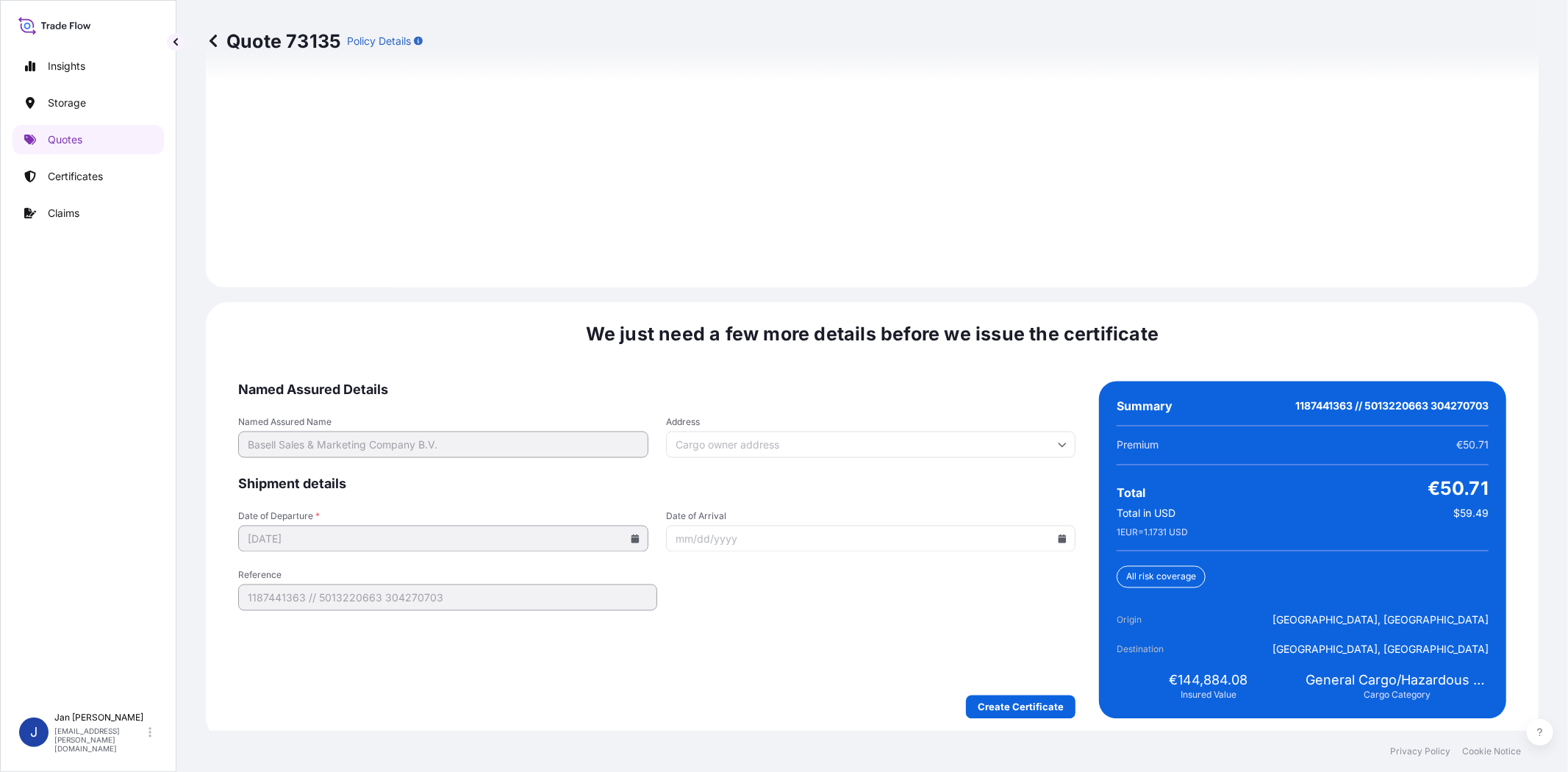
scroll to position [2030, 0]
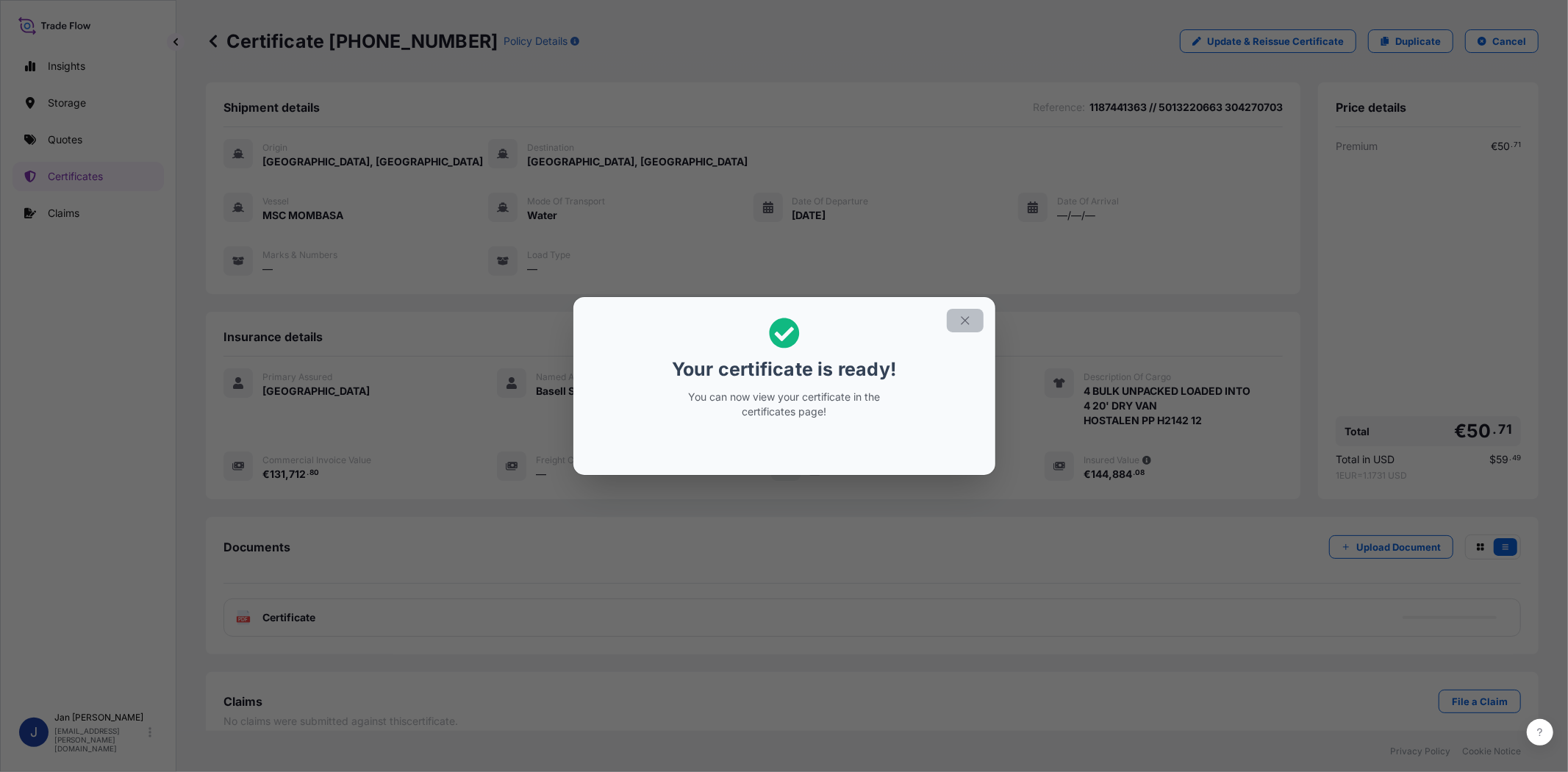
click at [974, 318] on button "button" at bounding box center [965, 321] width 37 height 24
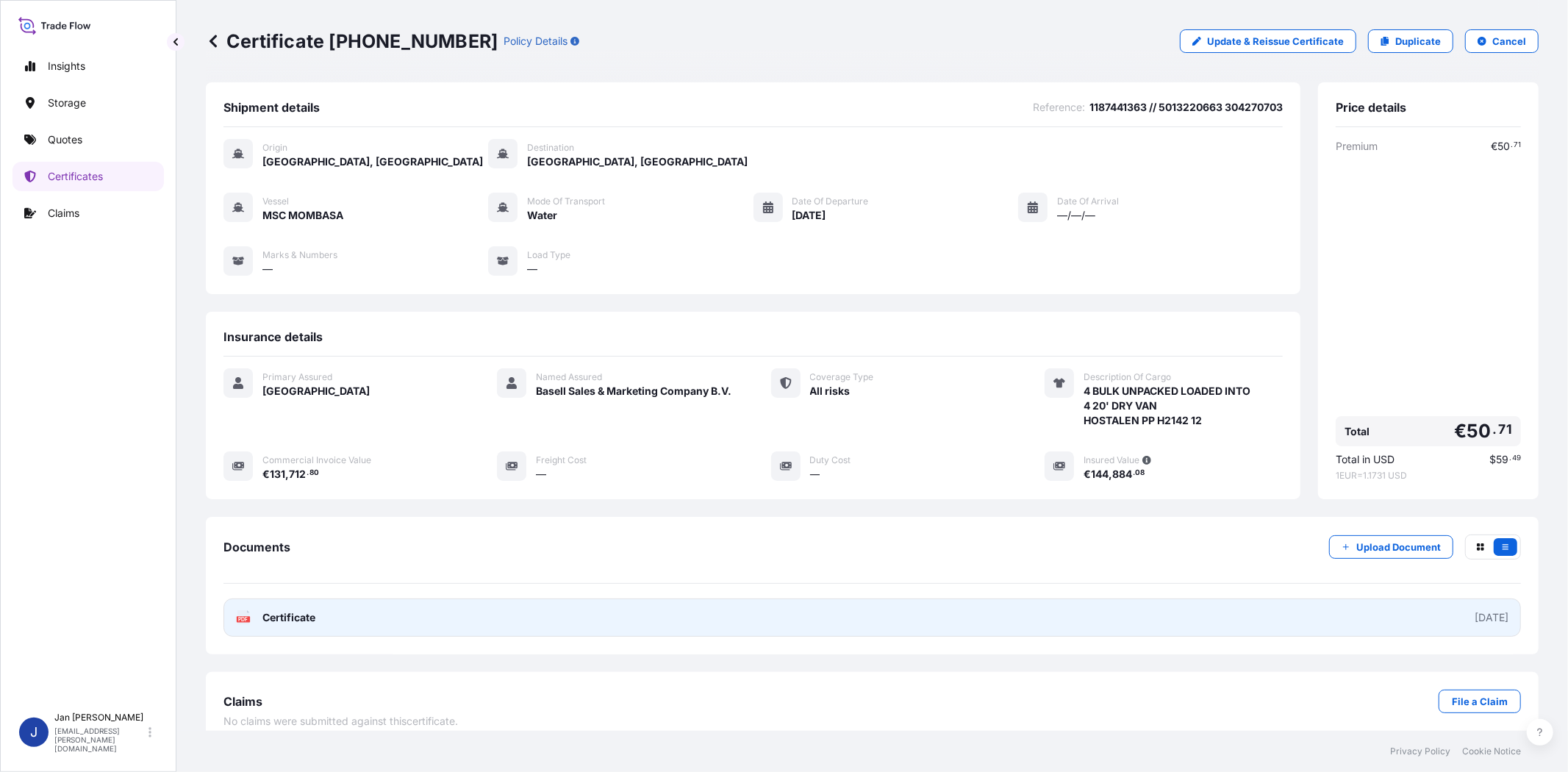
click at [244, 622] on text "PDF" at bounding box center [244, 619] width 10 height 5
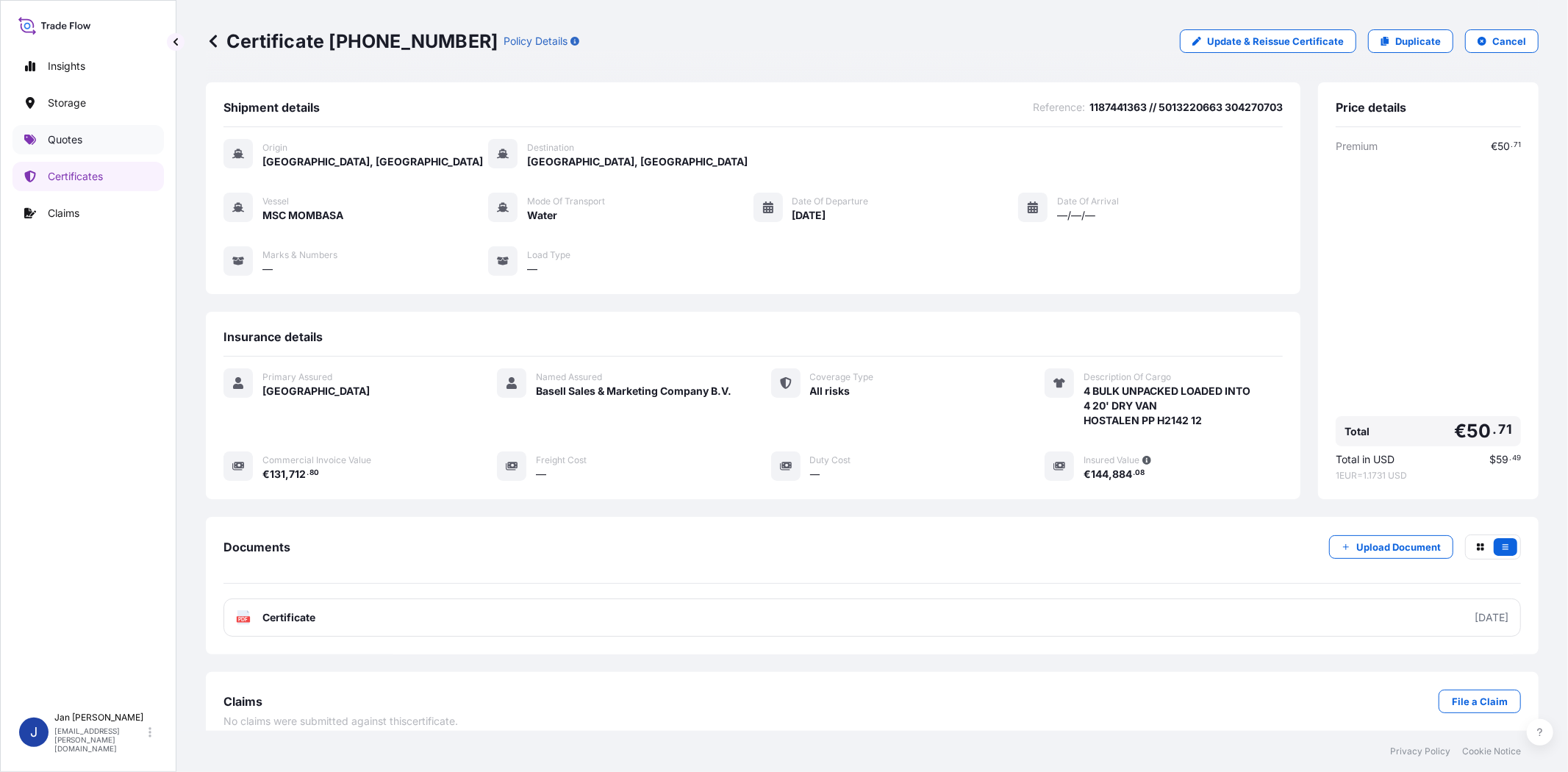
click at [52, 135] on p "Quotes" at bounding box center [65, 140] width 35 height 15
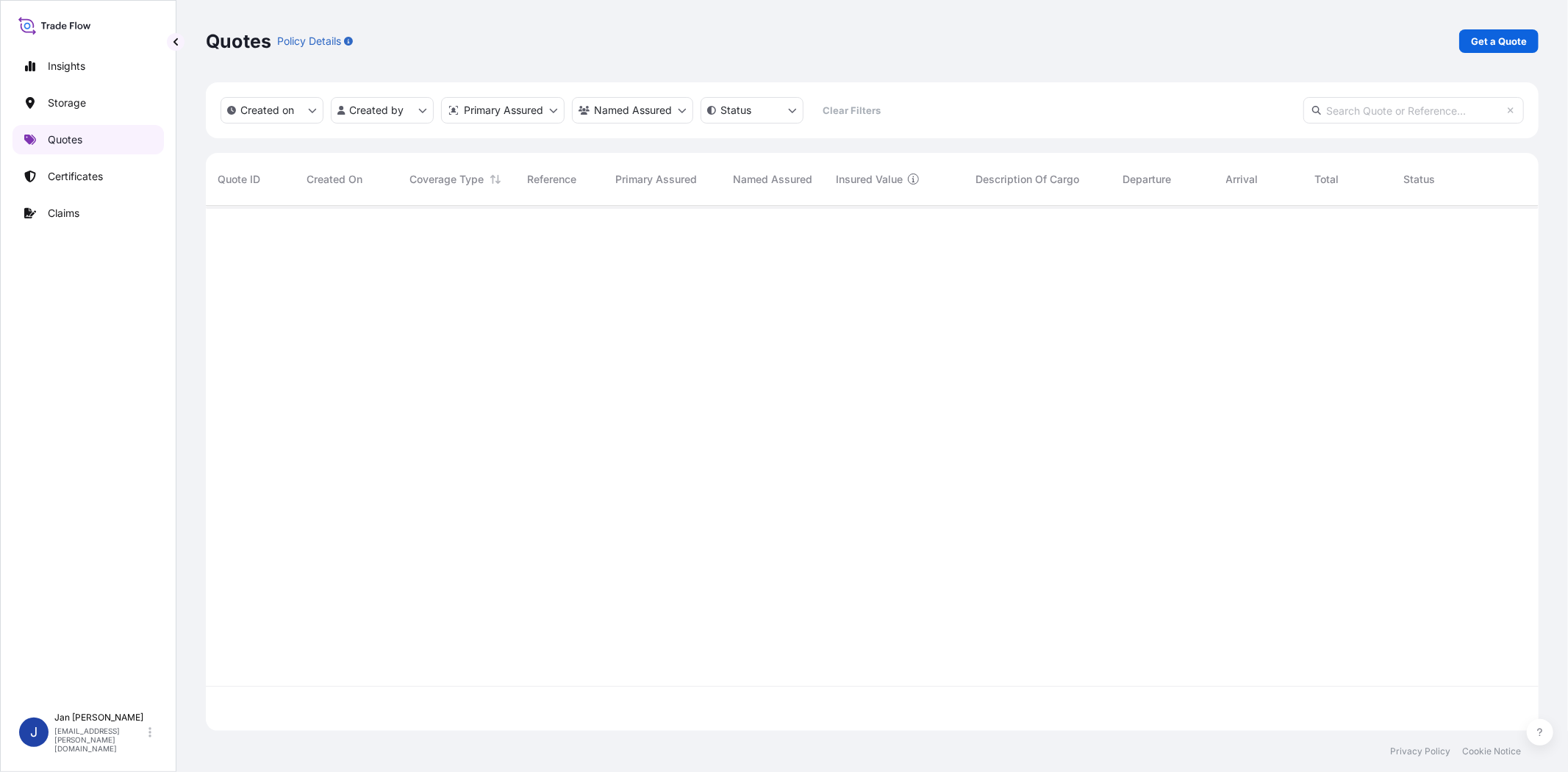
scroll to position [520, 1321]
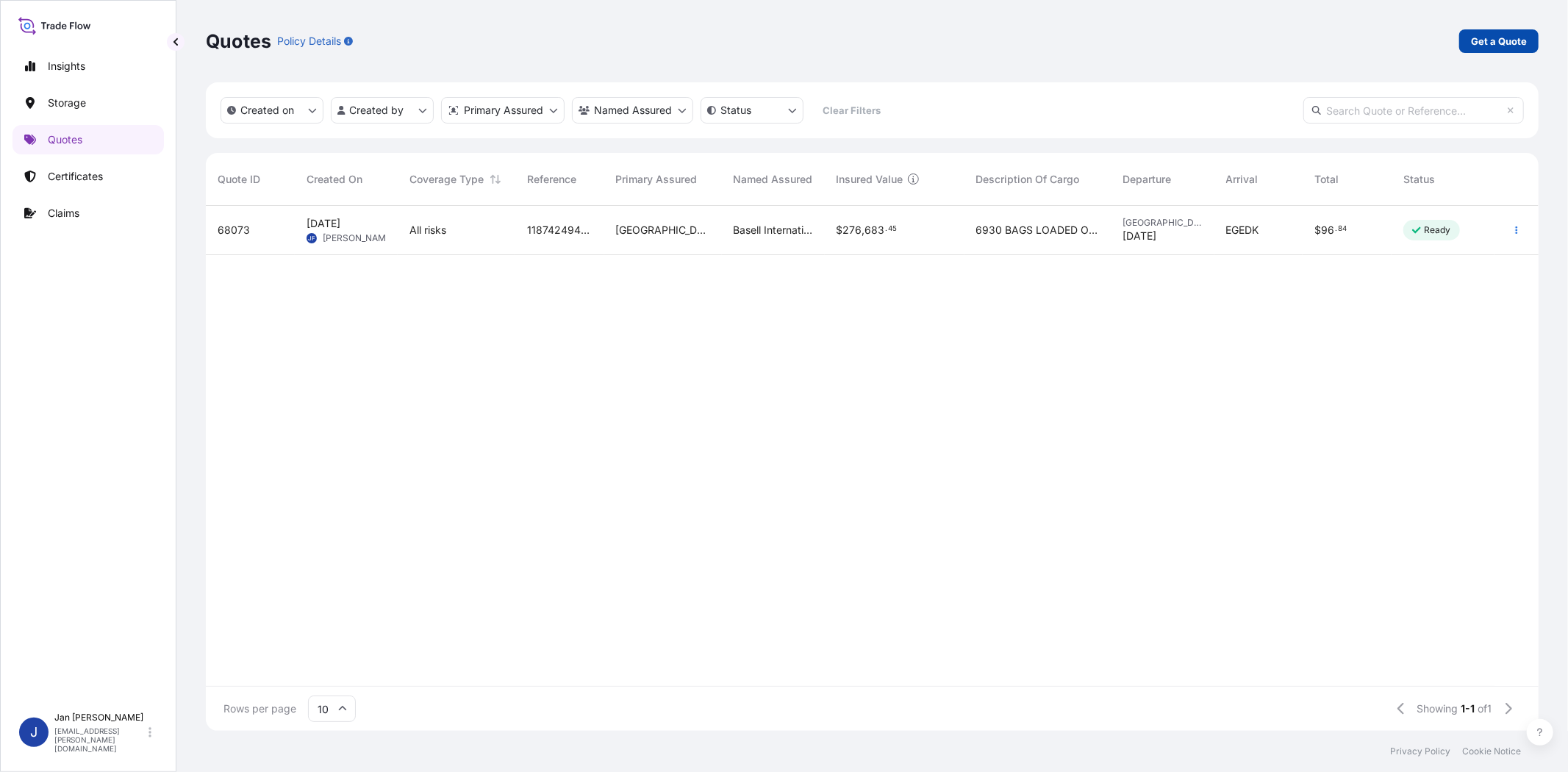
click at [1519, 48] on p "Get a Quote" at bounding box center [1499, 41] width 56 height 15
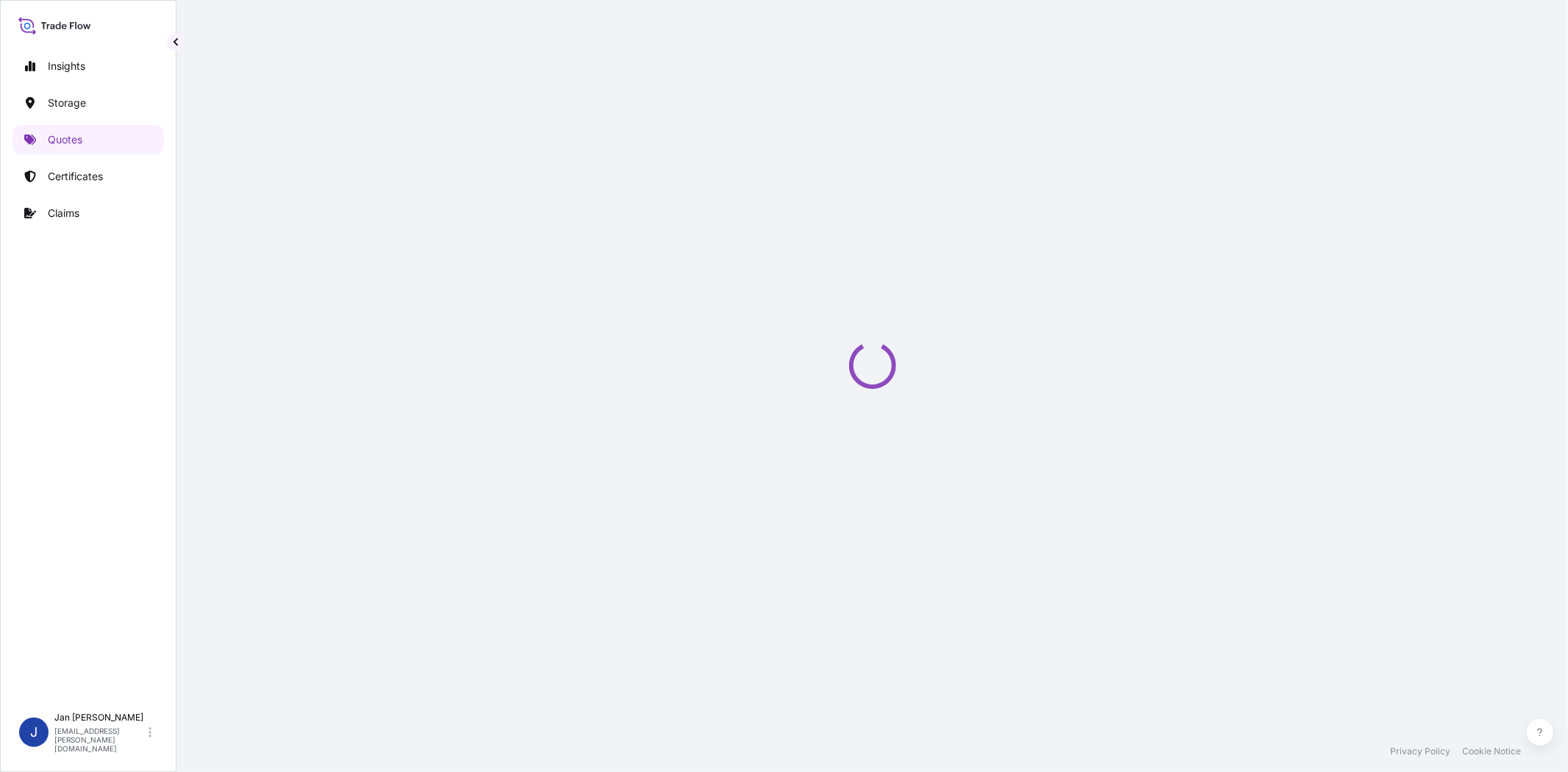
select select "Water"
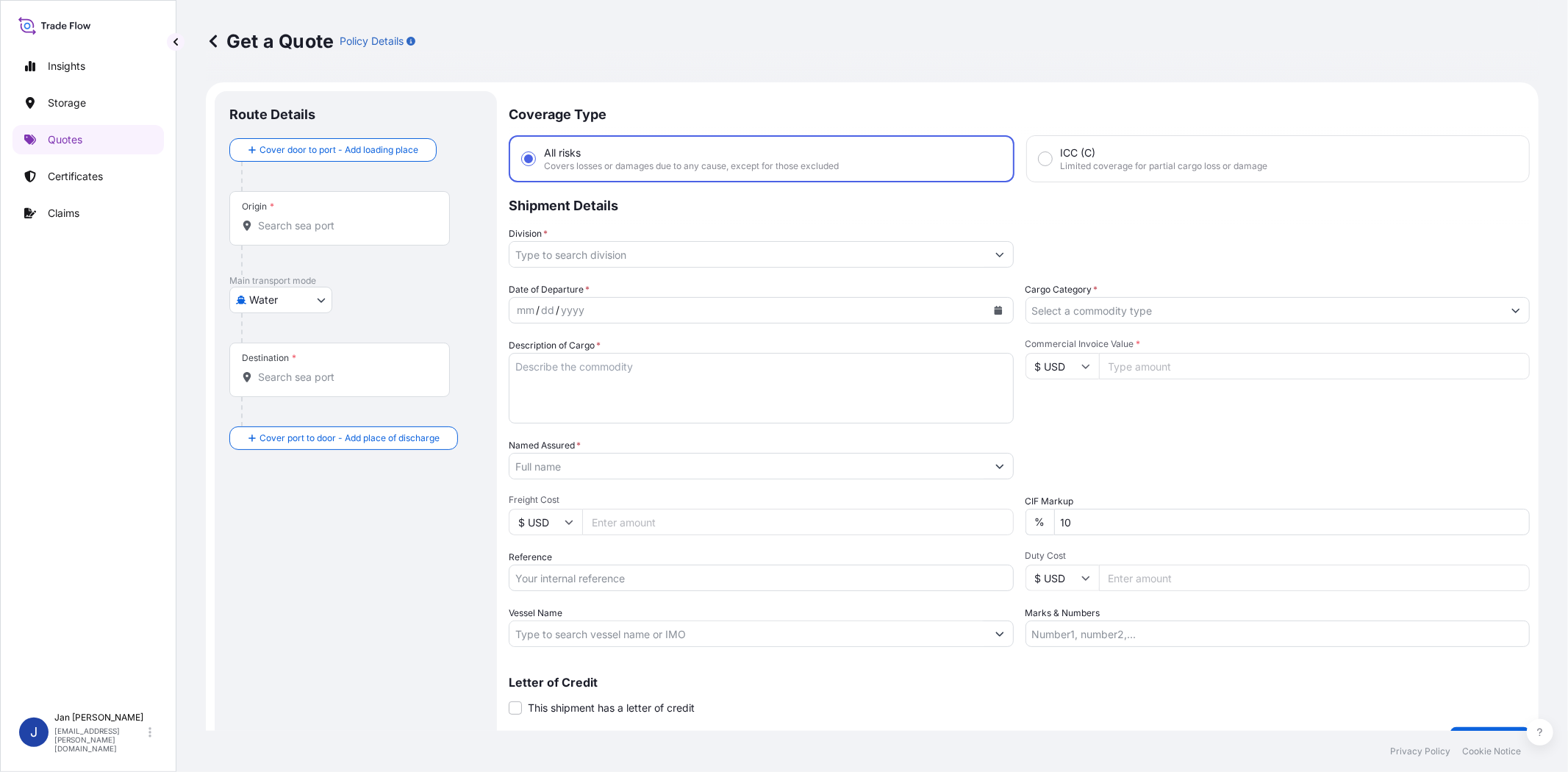
scroll to position [24, 0]
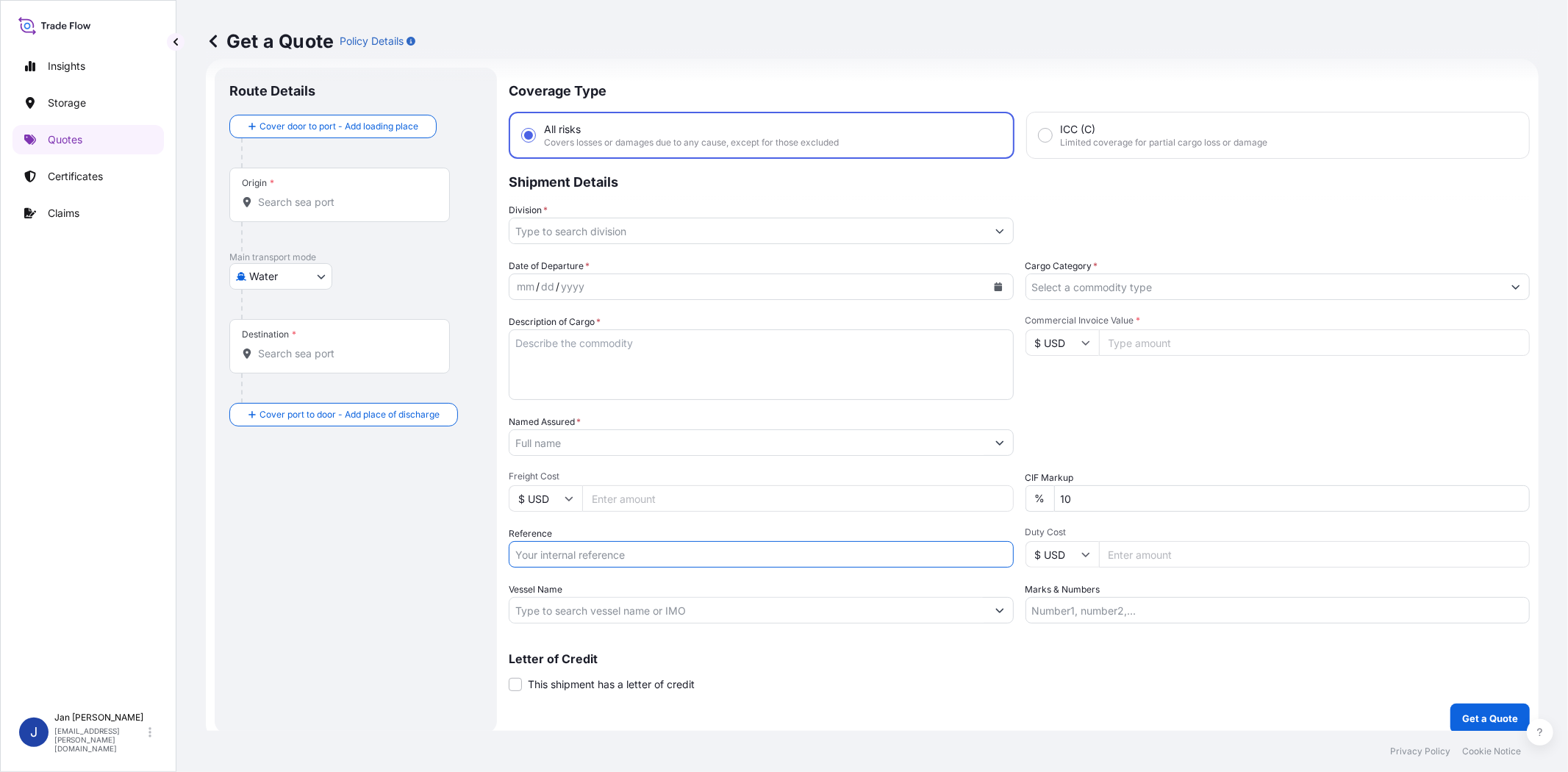
click at [642, 553] on input "Reference" at bounding box center [761, 554] width 505 height 26
paste input "1187429231 // 5013219703 304251258"
type input "1187429231 // 5013219703 304251258"
click at [619, 442] on input "Named Assured *" at bounding box center [748, 443] width 477 height 26
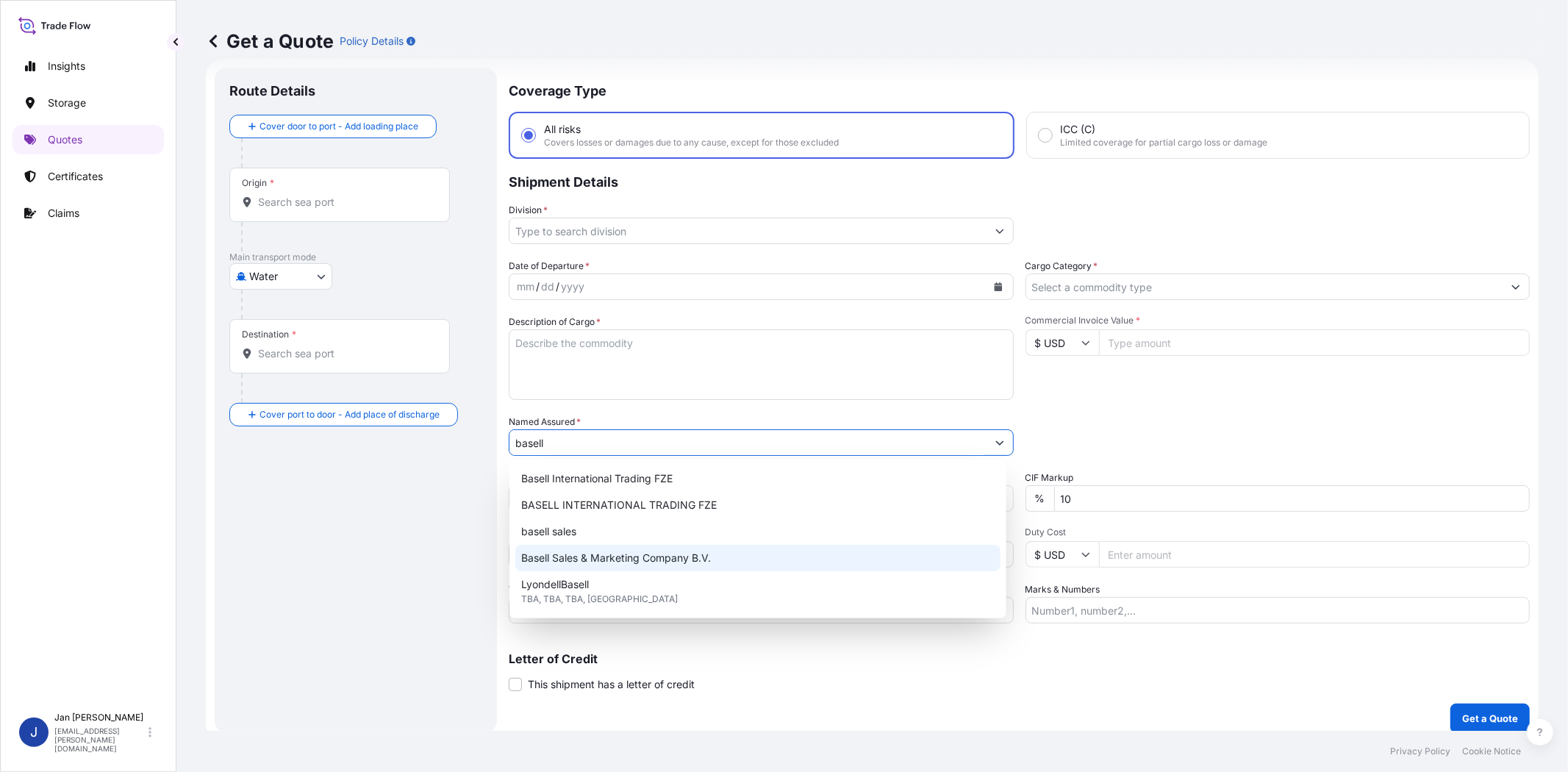
click at [642, 554] on span "Basell Sales & Marketing Company B.V." at bounding box center [616, 558] width 190 height 15
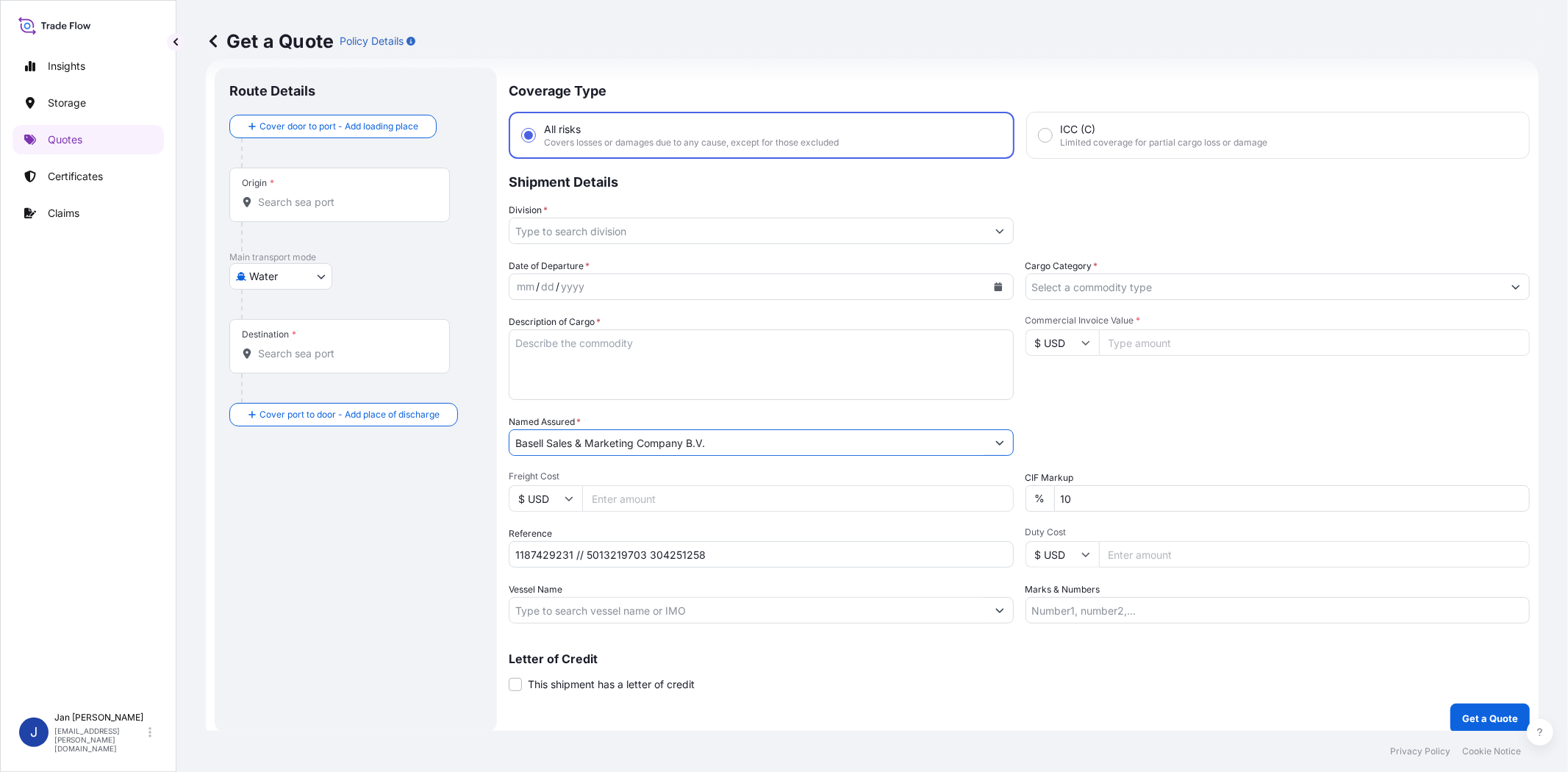
type input "Basell Sales & Marketing Company B.V."
click at [1149, 385] on div "Commercial Invoice Value * $ USD" at bounding box center [1278, 358] width 505 height 85
click at [926, 234] on input "Division *" at bounding box center [748, 231] width 477 height 26
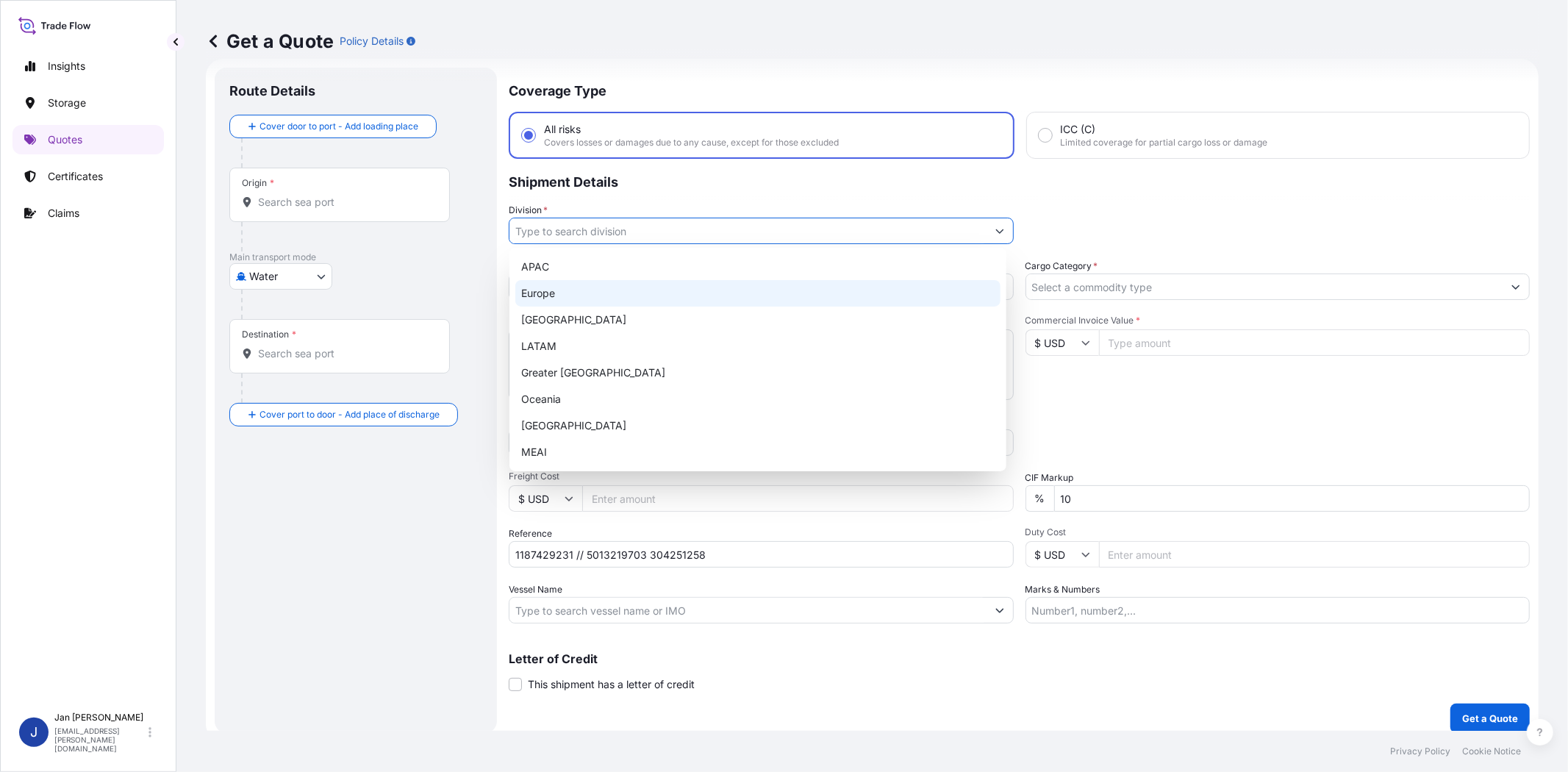
click at [895, 297] on div "Europe" at bounding box center [757, 294] width 485 height 26
type input "Europe"
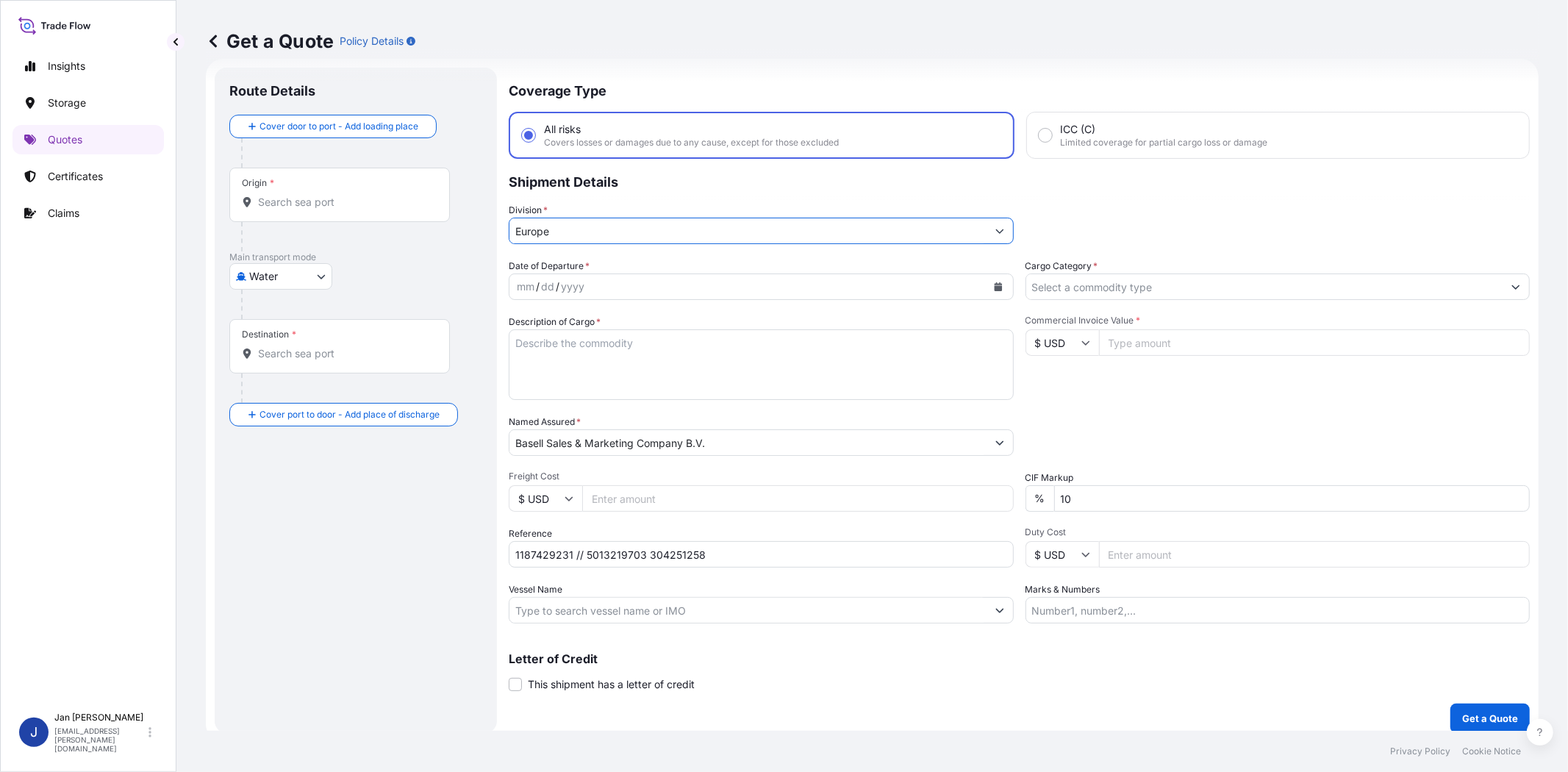
click at [994, 283] on icon "Calendar" at bounding box center [998, 287] width 8 height 9
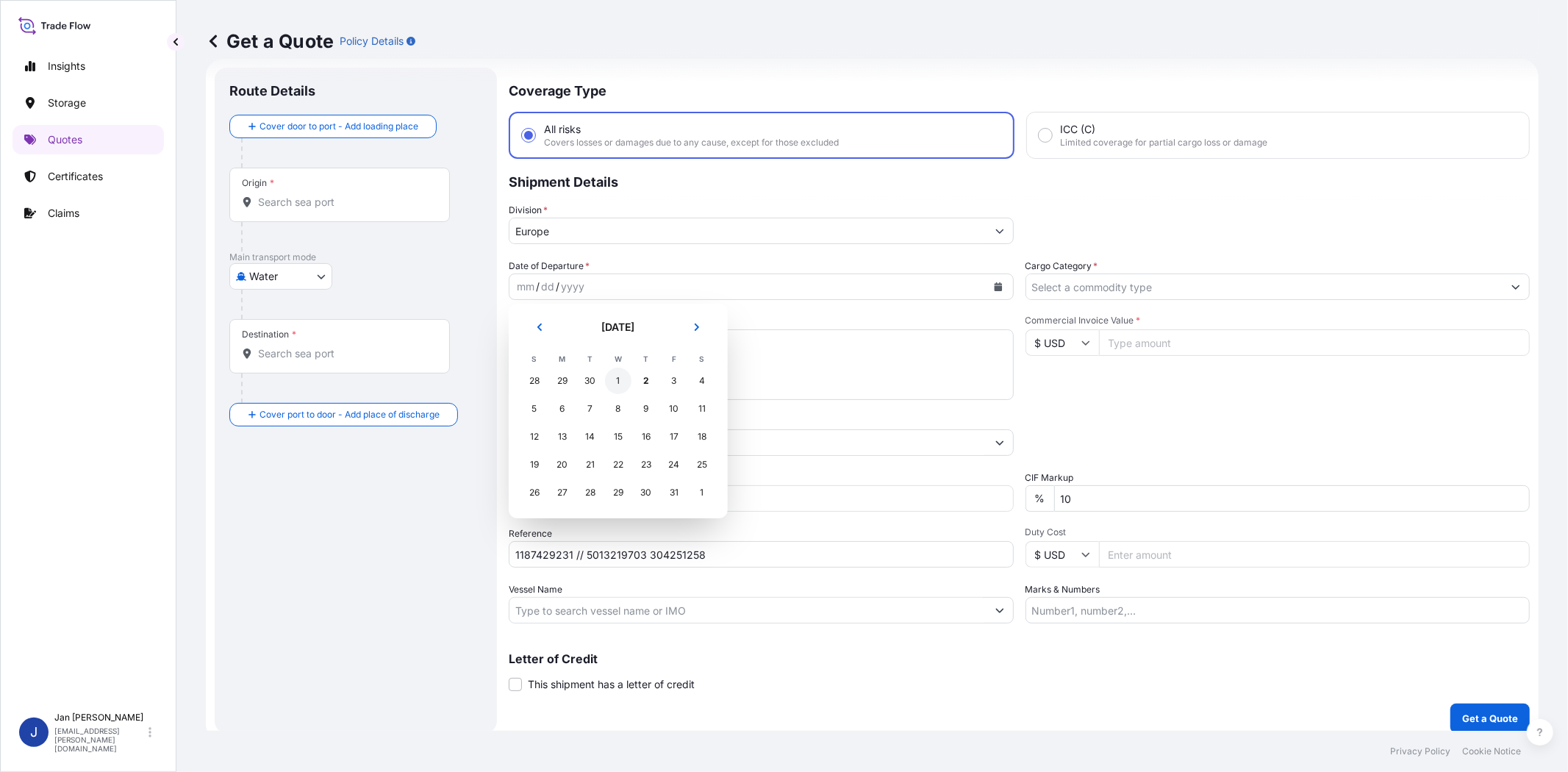
click at [629, 379] on div "1" at bounding box center [618, 381] width 26 height 26
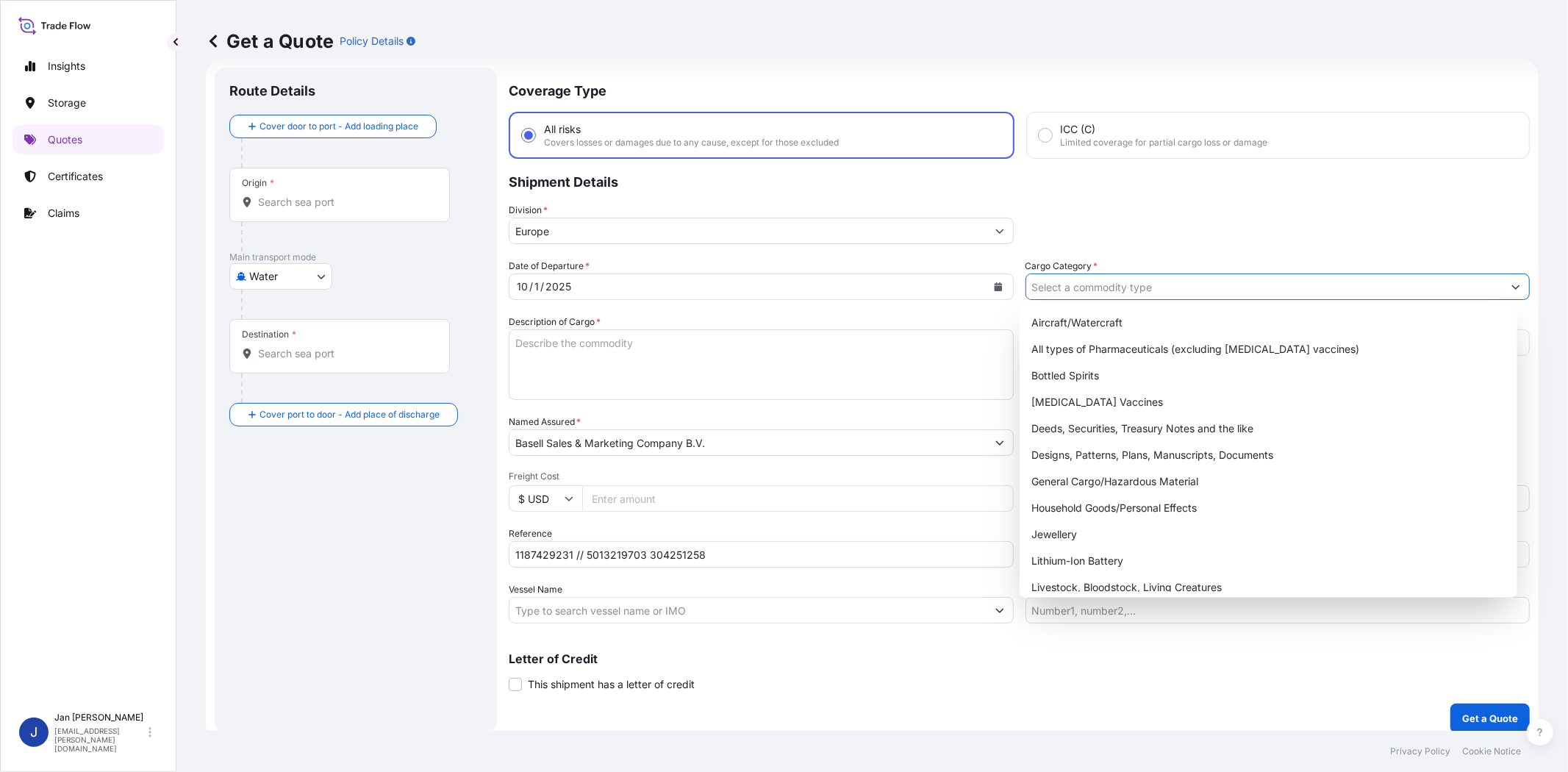
click at [1124, 288] on input "Cargo Category *" at bounding box center [1265, 287] width 477 height 26
click at [1128, 475] on div "General Cargo/Hazardous Material" at bounding box center [1268, 481] width 485 height 26
type input "General Cargo/Hazardous Material"
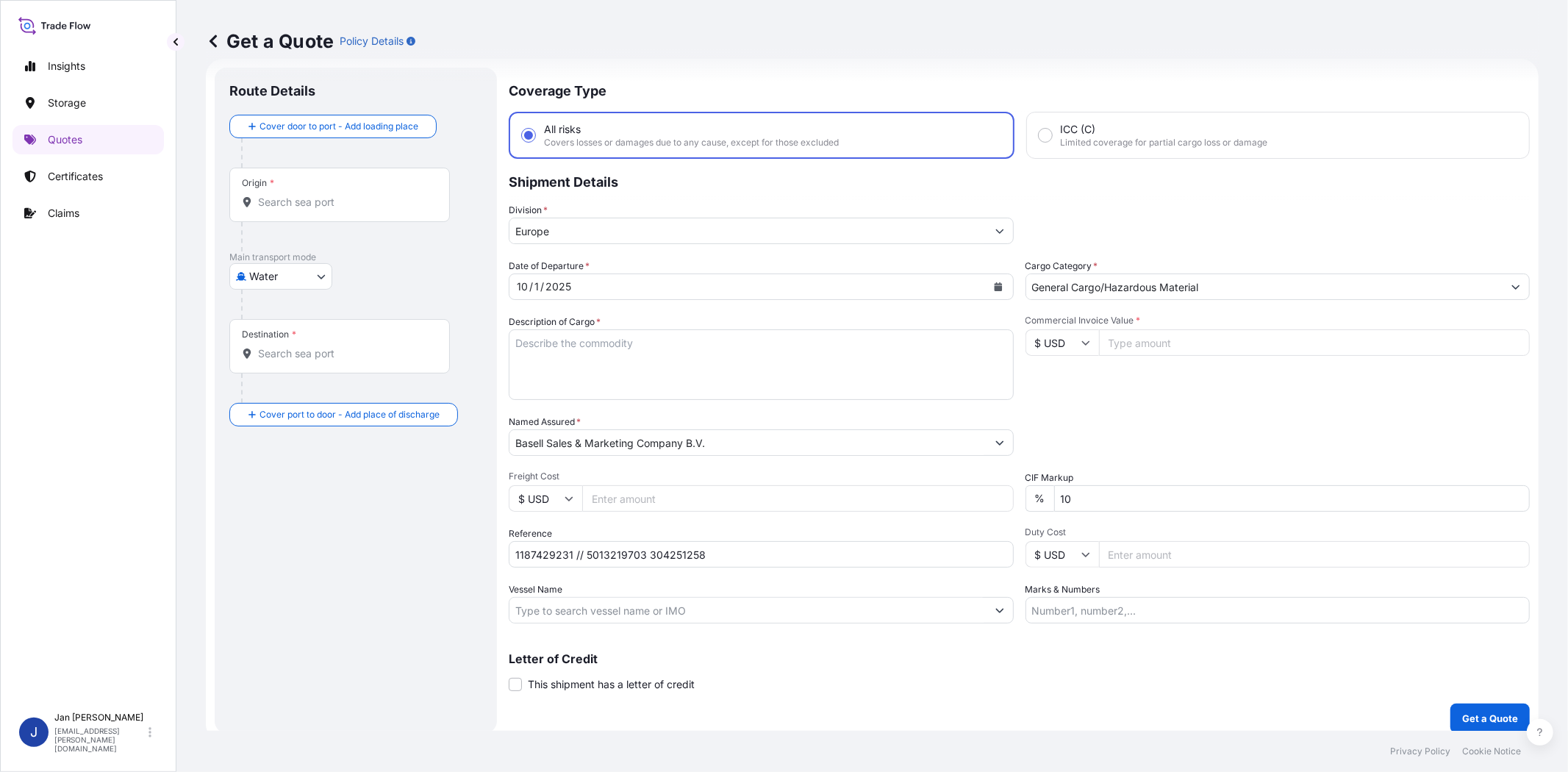
click at [1178, 440] on div "Packing Category Type to search a container mode Please select a primary mode o…" at bounding box center [1278, 436] width 505 height 41
click at [699, 612] on input "Vessel Name" at bounding box center [748, 610] width 477 height 26
paste input "MSC MOMBASA"
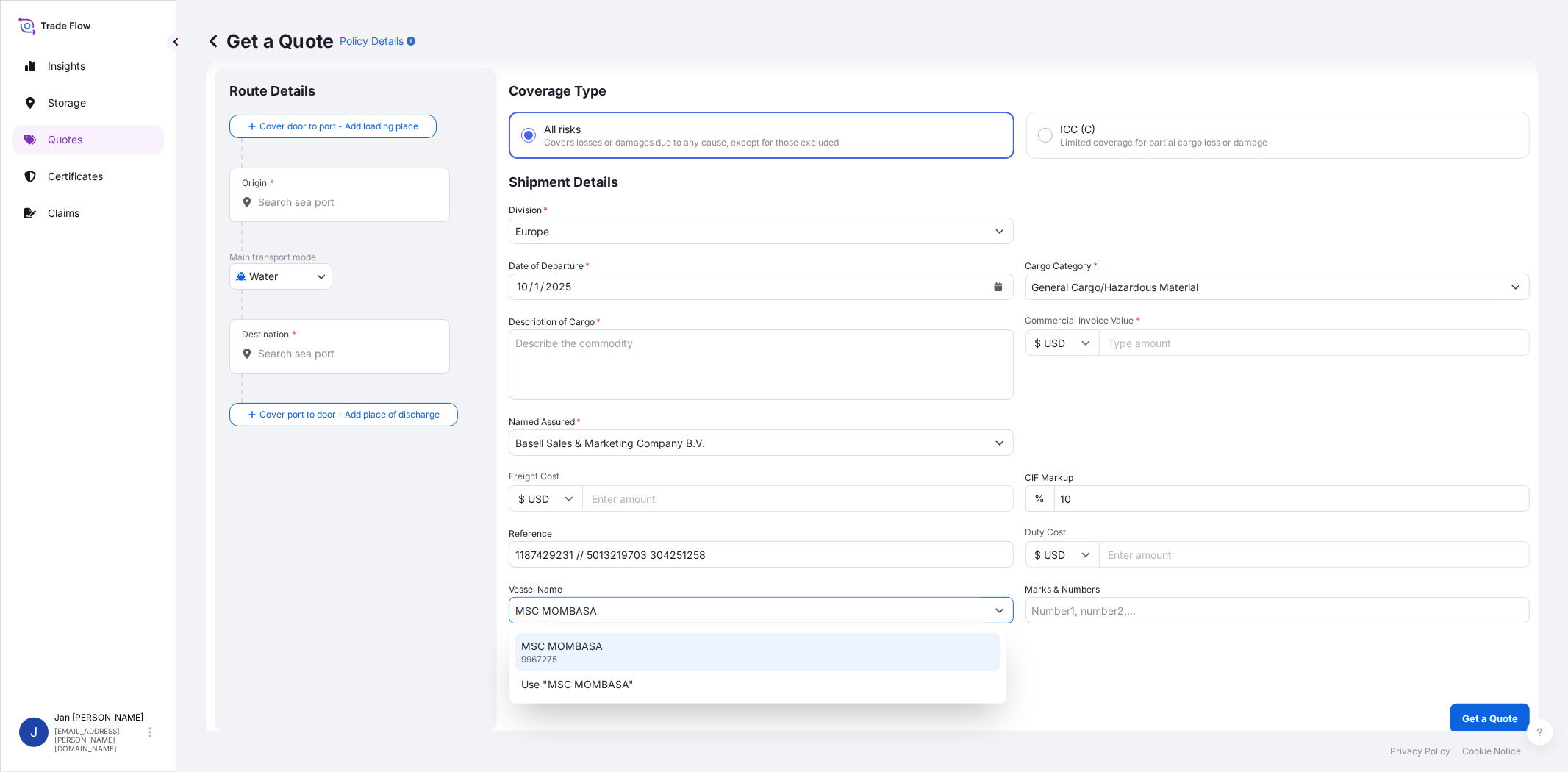
click at [694, 647] on div "MSC MOMBASA 9967275" at bounding box center [757, 652] width 485 height 38
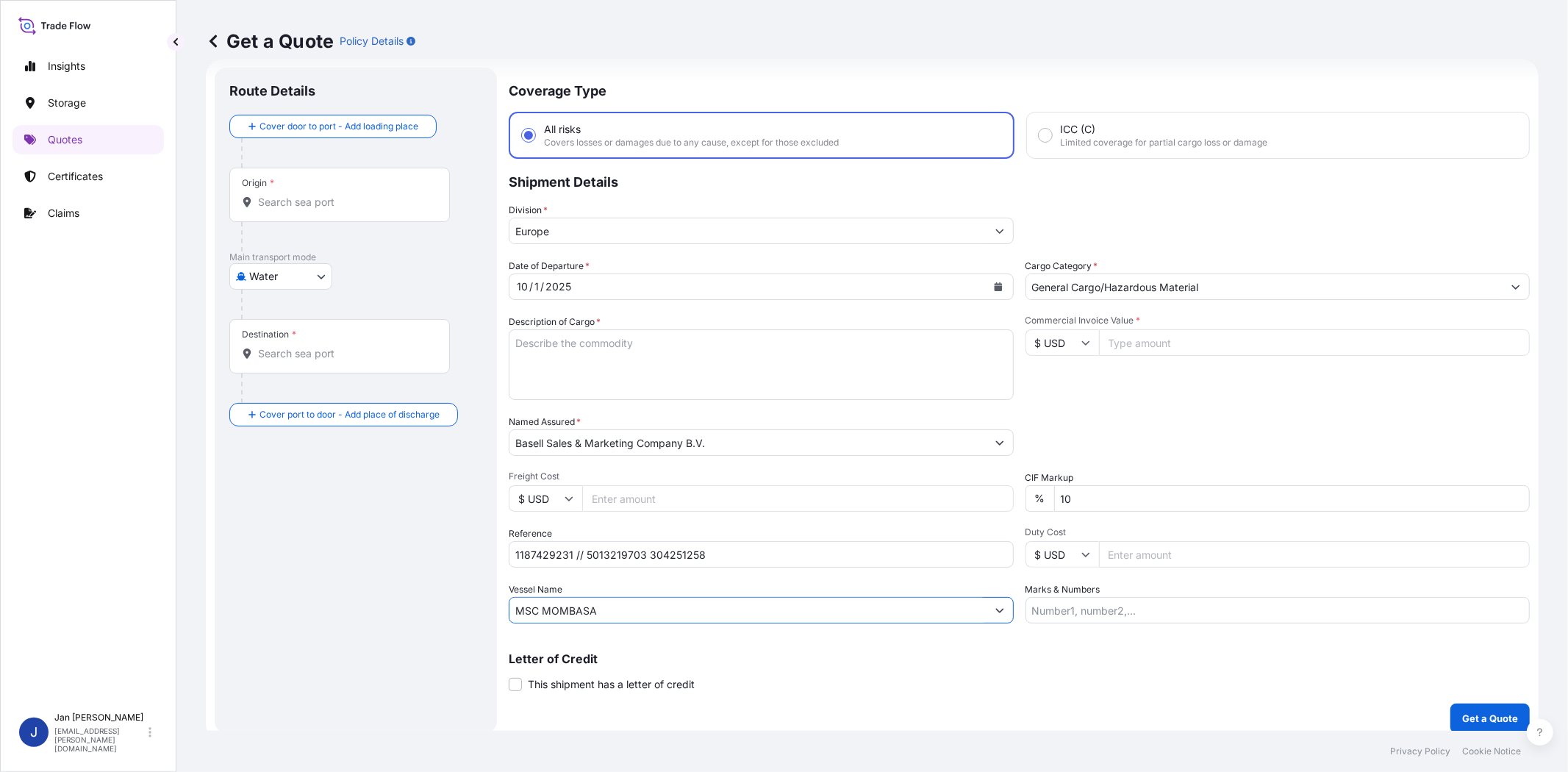
type input "MSC MOMBASA"
click at [307, 202] on input "Origin *" at bounding box center [345, 202] width 174 height 15
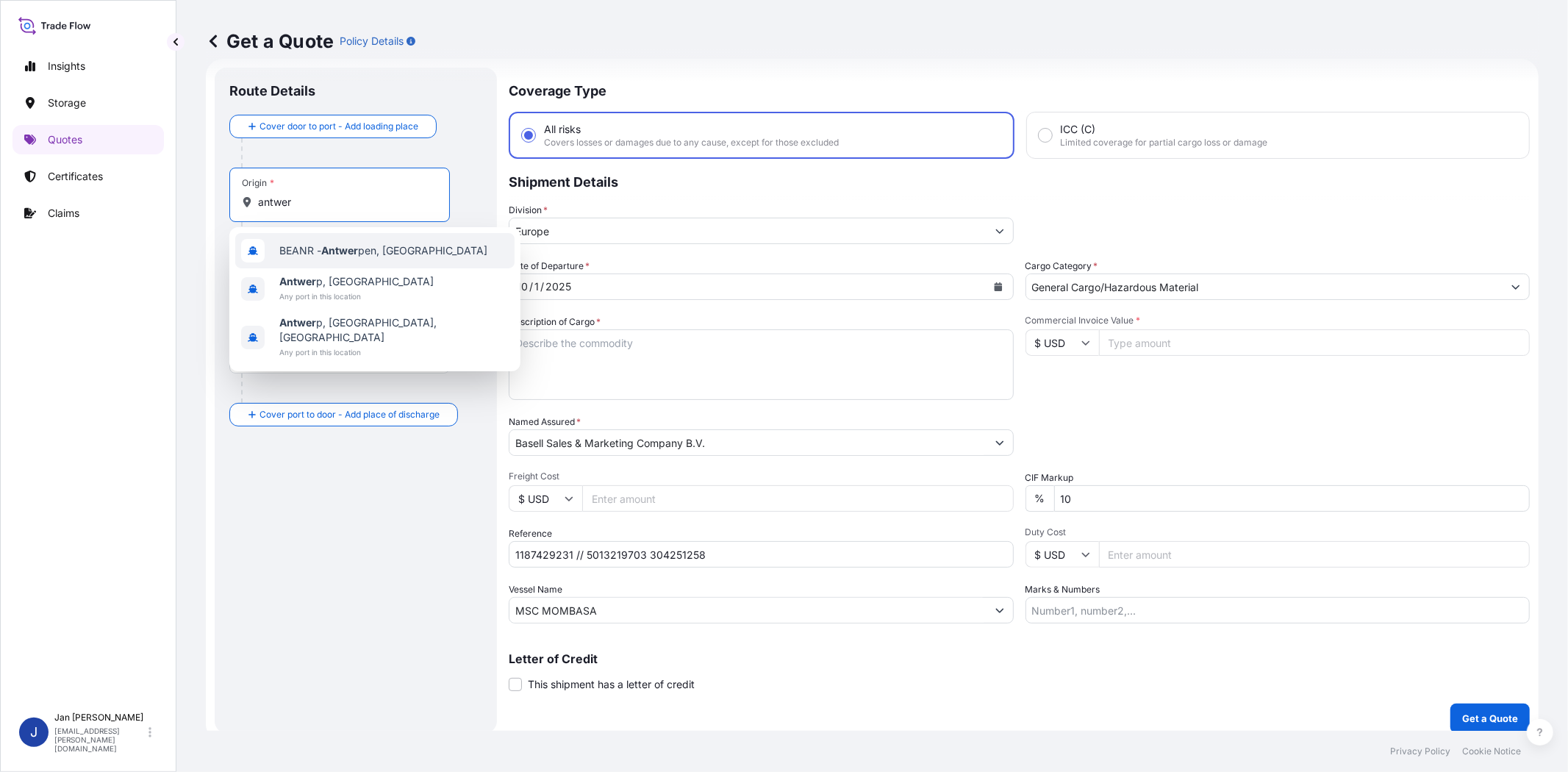
click at [322, 247] on span "BEANR - Antwer pen, [GEOGRAPHIC_DATA]" at bounding box center [383, 251] width 208 height 15
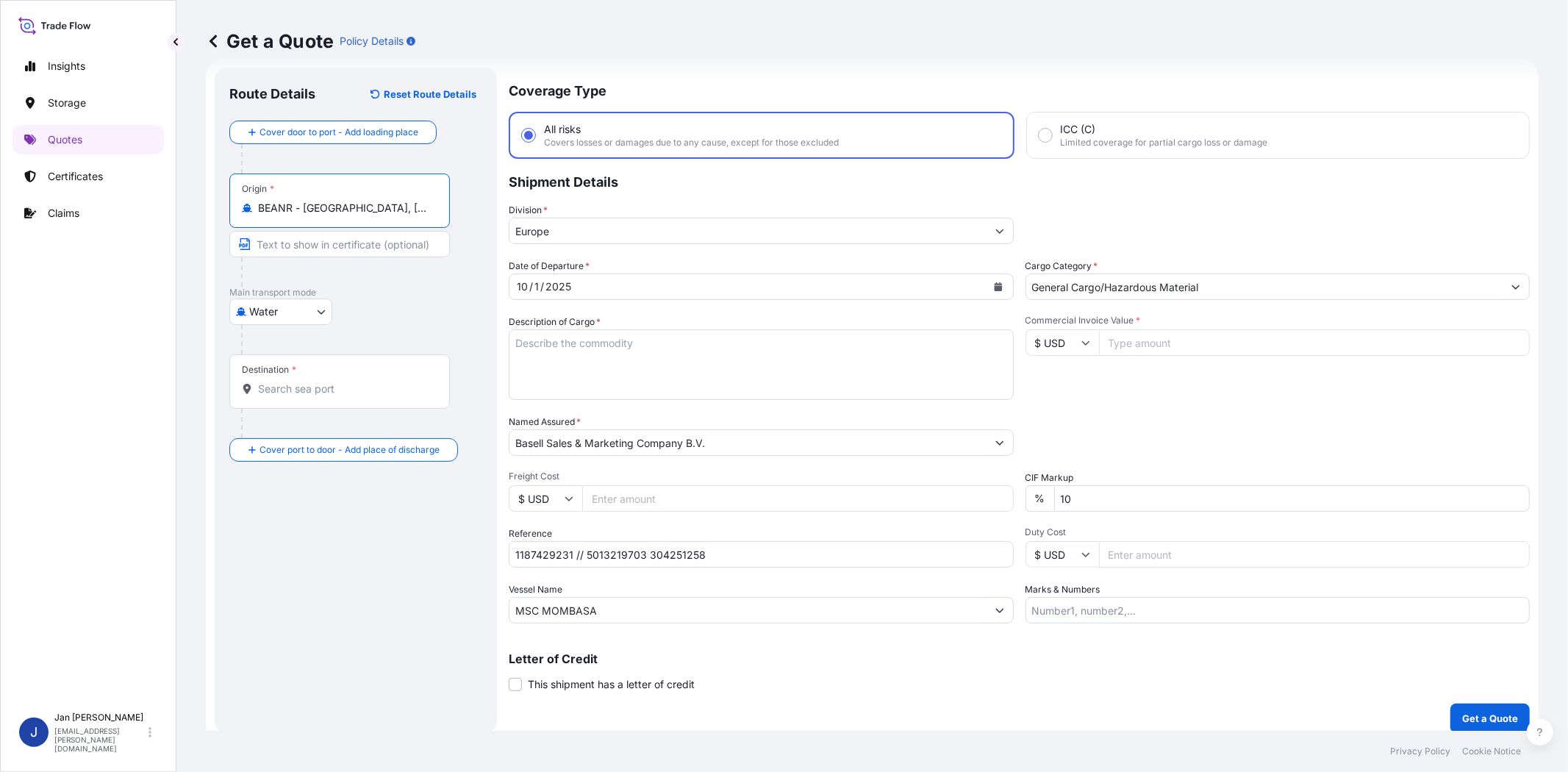
type input "BEANR - [GEOGRAPHIC_DATA], [GEOGRAPHIC_DATA]"
click at [350, 394] on input "Destination *" at bounding box center [345, 389] width 174 height 15
type input "ILHFA - [GEOGRAPHIC_DATA], [GEOGRAPHIC_DATA]"
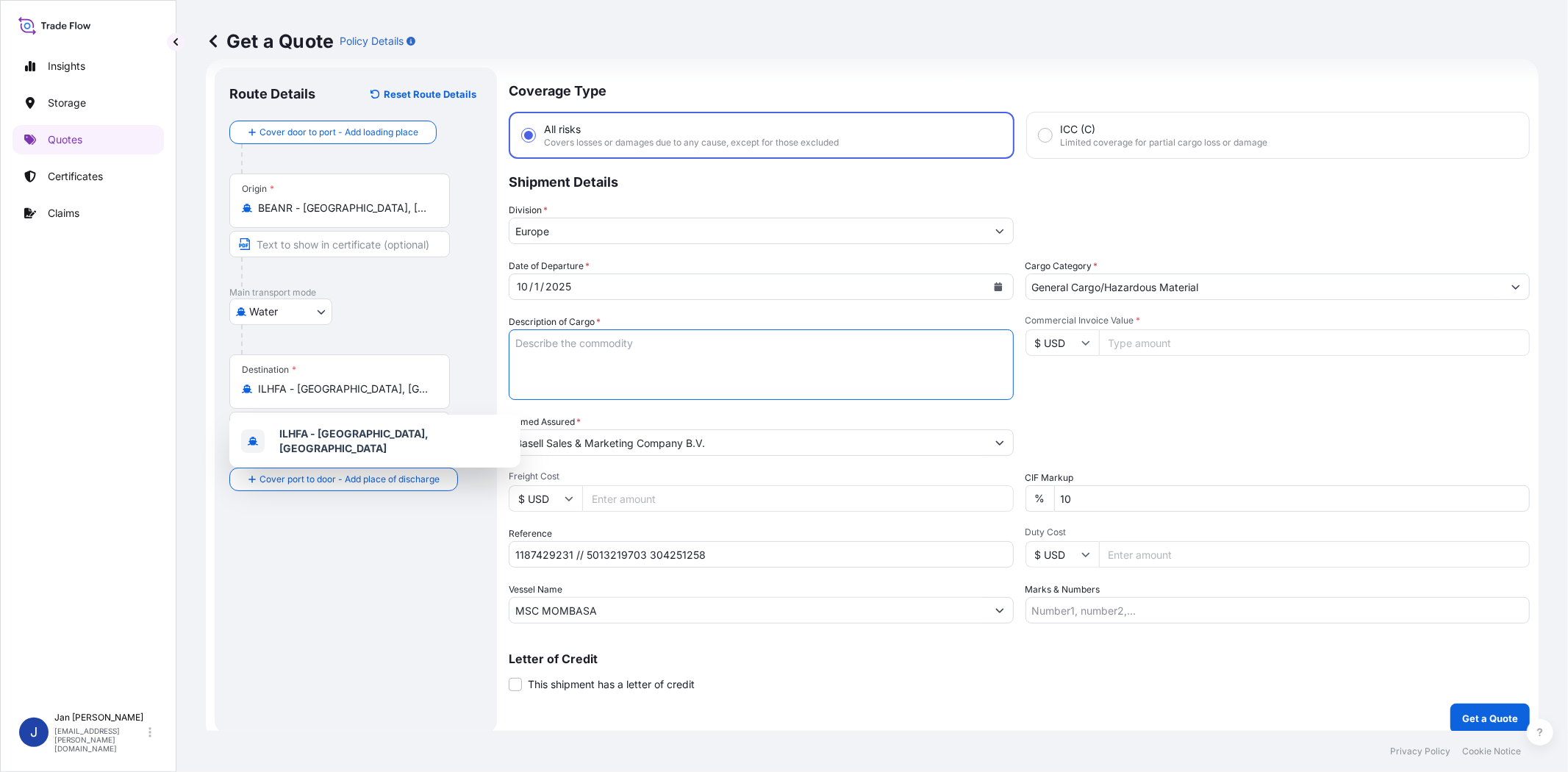
click at [622, 350] on textarea "Description of Cargo *" at bounding box center [761, 365] width 505 height 71
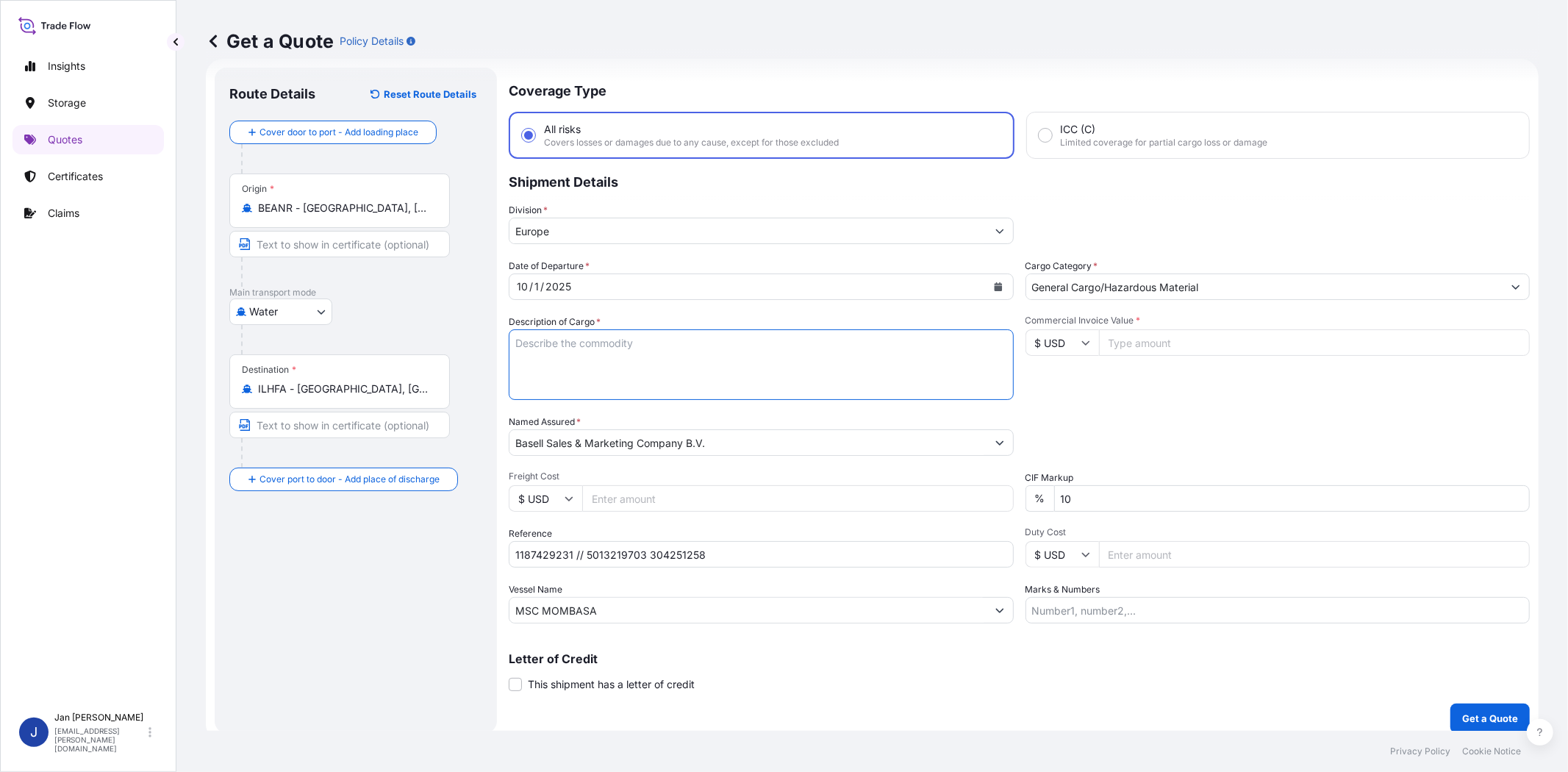
paste textarea "BULK UNPACKED LOADED INTO 1 20' DRY VAN HOSTALEN CRP 100 RESIST CR BLACK"
drag, startPoint x: 517, startPoint y: 336, endPoint x: 725, endPoint y: 369, distance: 210.6
click at [725, 369] on textarea "BULK UNPACKED LOADED INTO 1 20' DRY VAN HOSTALEN CRP 100 RESIST CR BLACK" at bounding box center [761, 365] width 505 height 71
paste textarea "3"
click at [515, 341] on textarea "BULK UNPACKED LOADED INTO 3 20' DRY VAN HOSTALEN CRP 100 RESIST CR BLACK" at bounding box center [761, 365] width 505 height 71
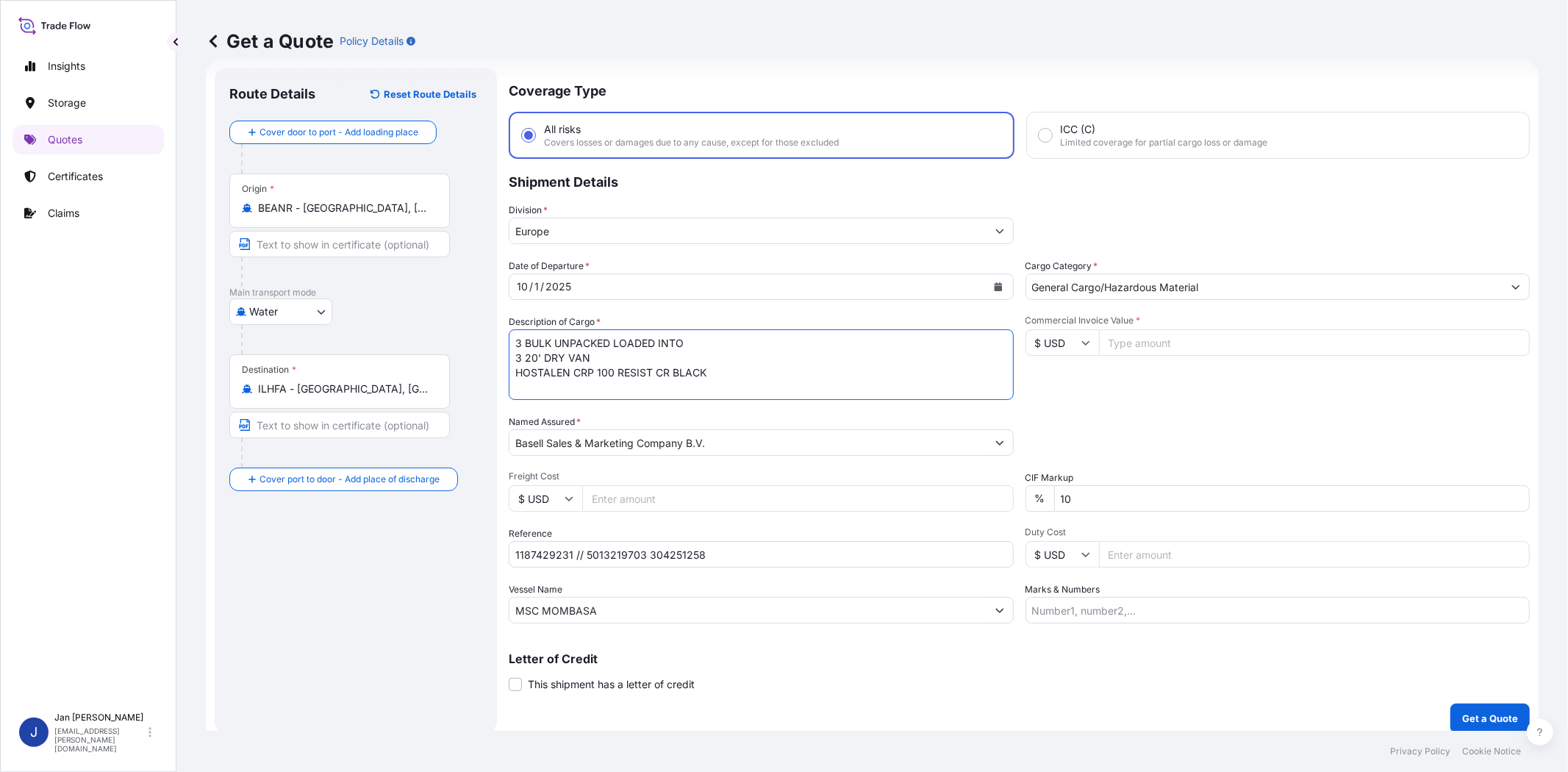
type textarea "3 BULK UNPACKED LOADED INTO 3 20' DRY VAN HOSTALEN CRP 100 RESIST CR BLACK"
click at [1177, 409] on div "Date of Departure * [DATE] Cargo Category * General Cargo/Hazardous Material De…" at bounding box center [1019, 442] width 1021 height 365
click at [1060, 342] on input "$ USD" at bounding box center [1063, 343] width 74 height 26
drag, startPoint x: 1062, startPoint y: 357, endPoint x: 1127, endPoint y: 347, distance: 65.8
click at [1062, 378] on div "€ EUR" at bounding box center [1056, 382] width 62 height 28
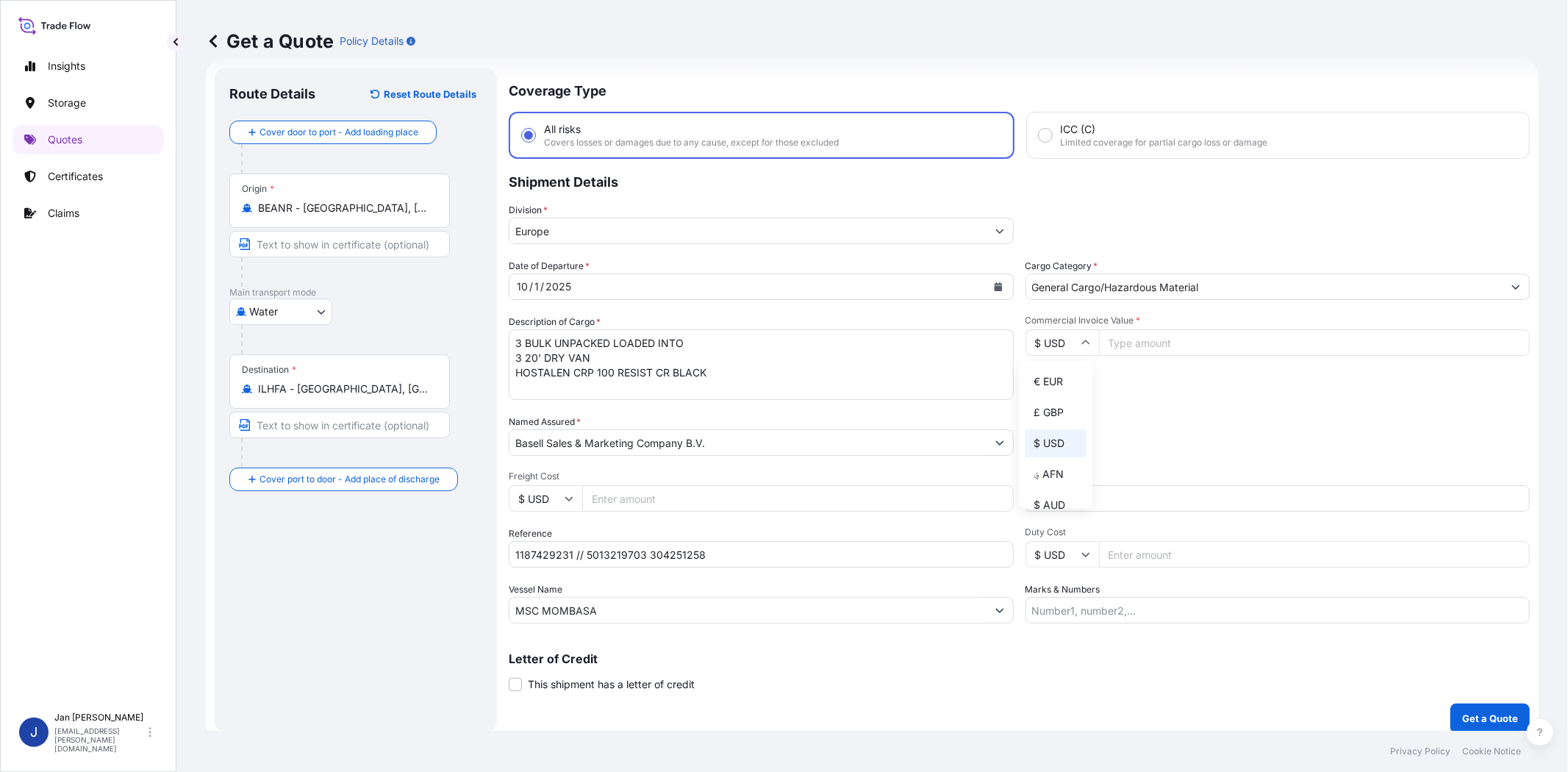
type input "€ EUR"
click at [1131, 344] on input "Commercial Invoice Value *" at bounding box center [1315, 343] width 432 height 26
type input "75450.40"
click at [1142, 415] on div "Packing Category Type to search a container mode Please select a primary mode o…" at bounding box center [1278, 436] width 505 height 41
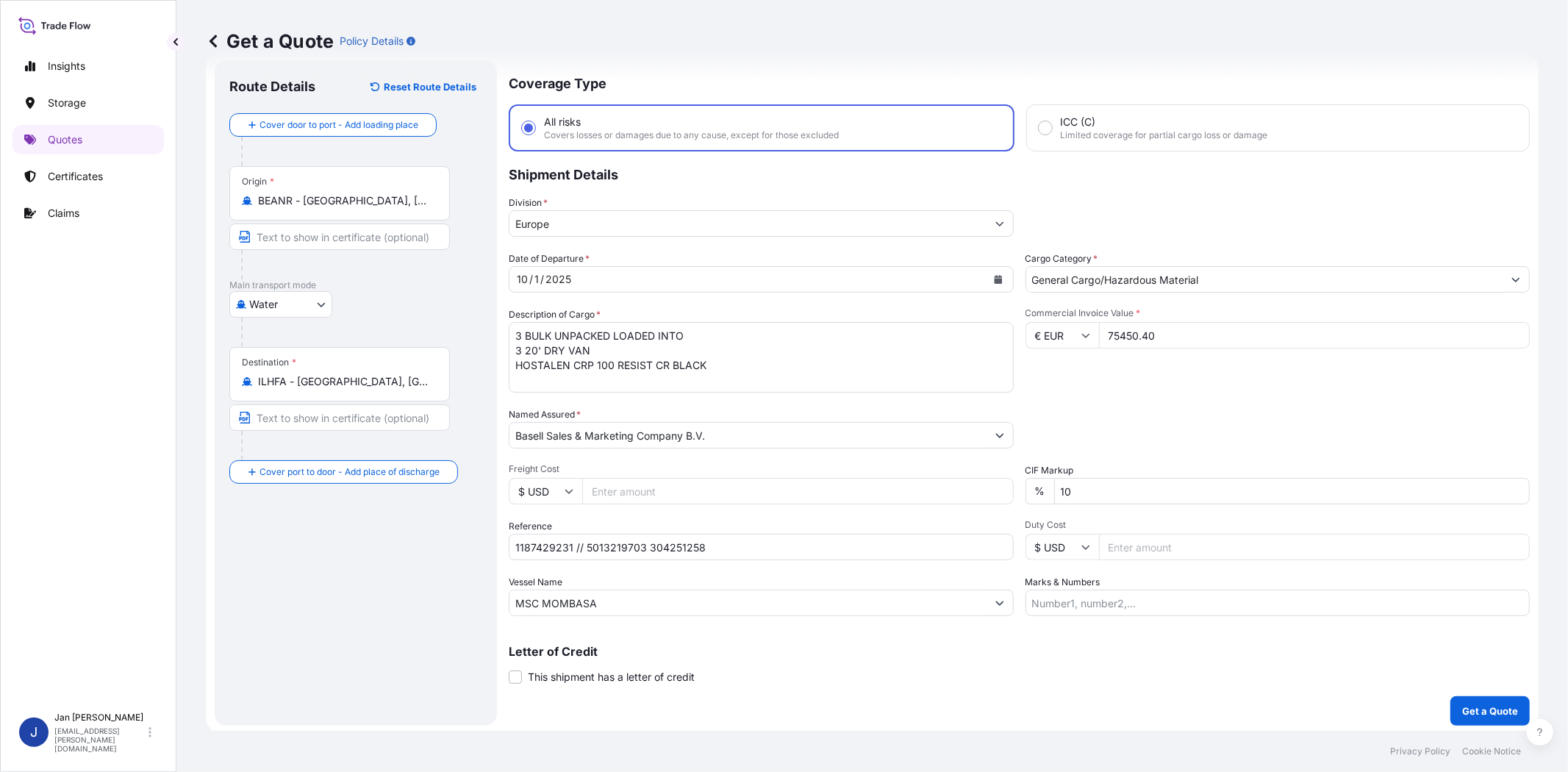
scroll to position [32, 0]
click at [1507, 712] on button "Get a Quote" at bounding box center [1490, 709] width 79 height 29
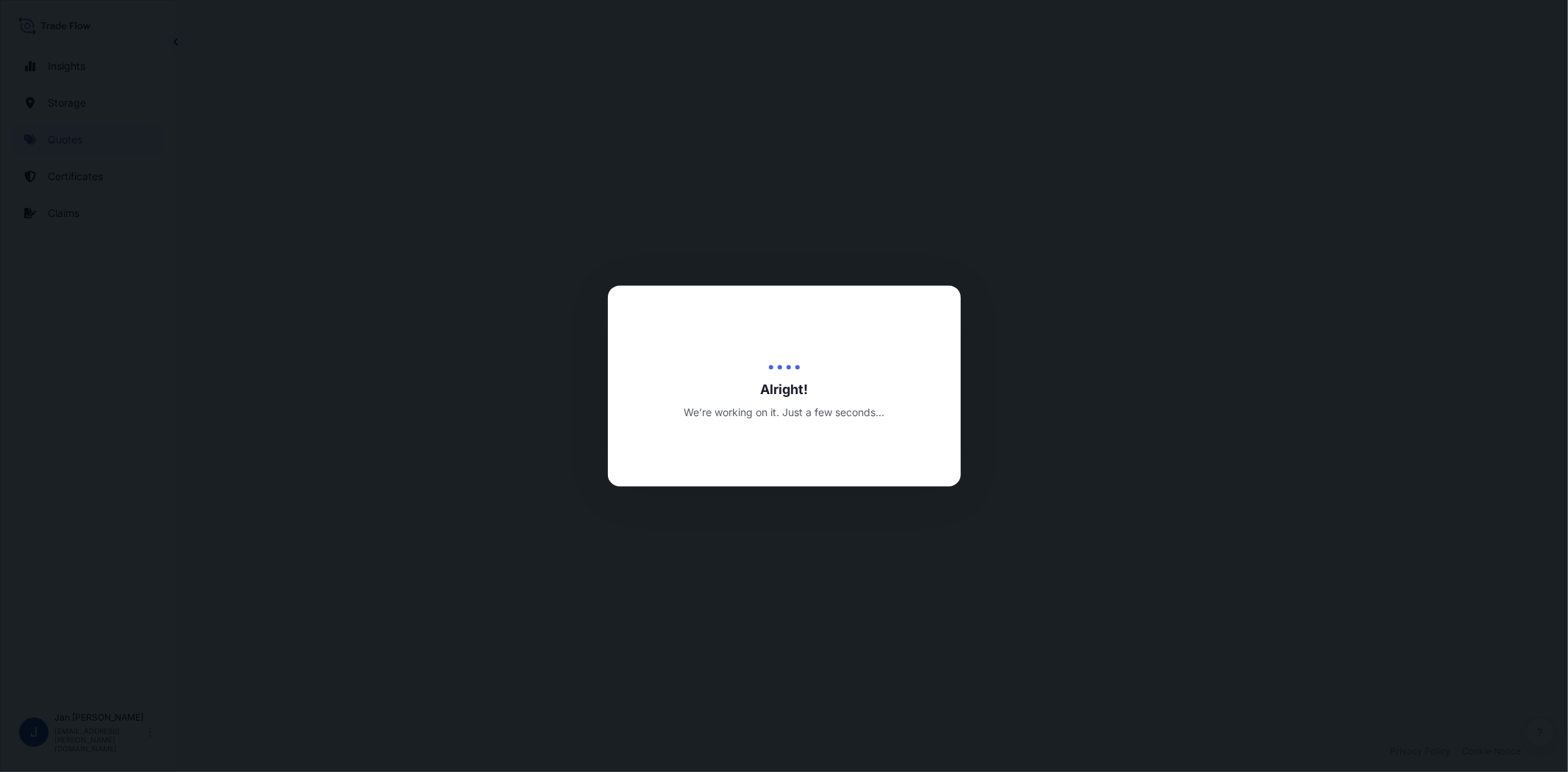
select select "Water"
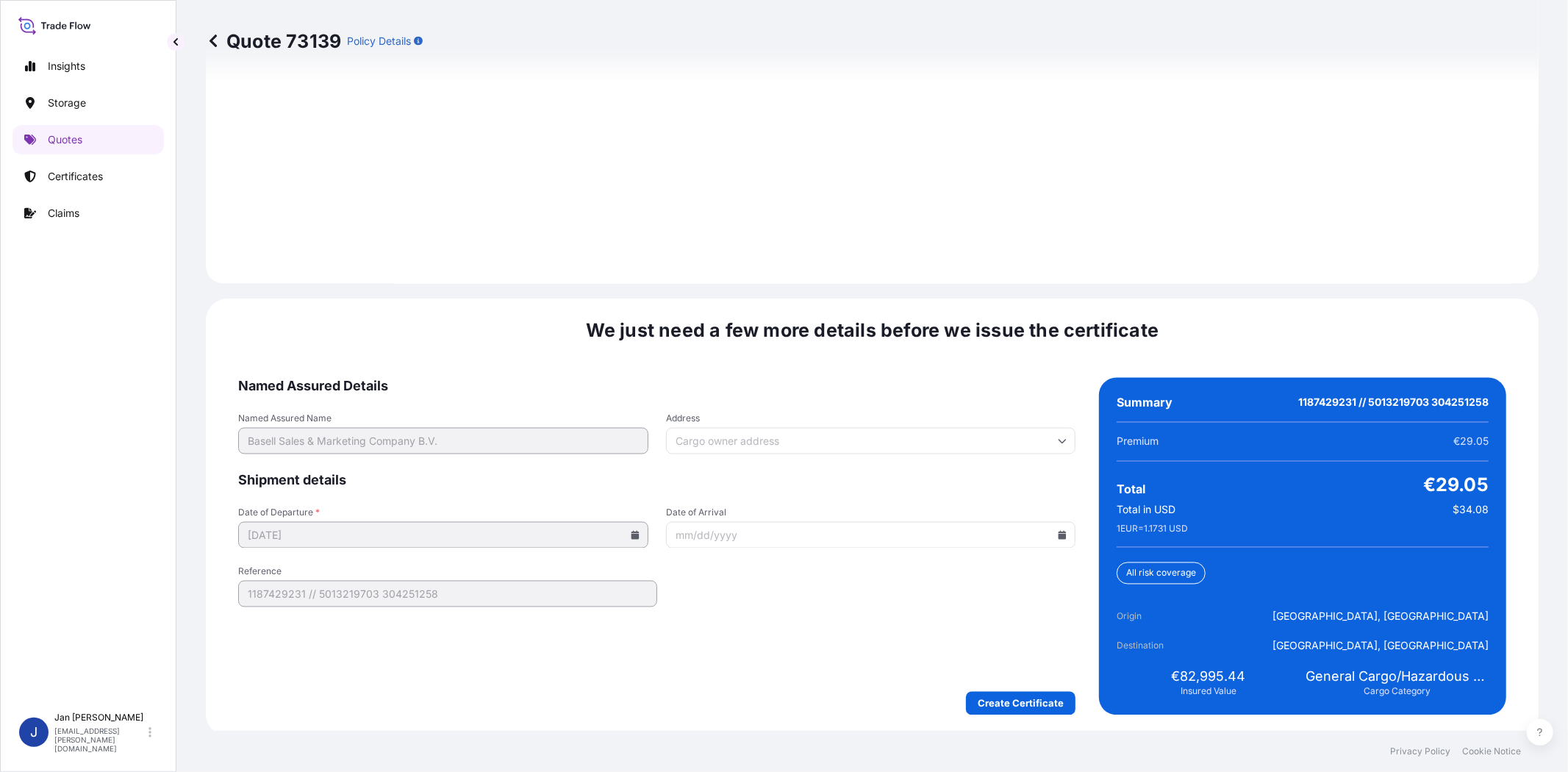
scroll to position [2030, 0]
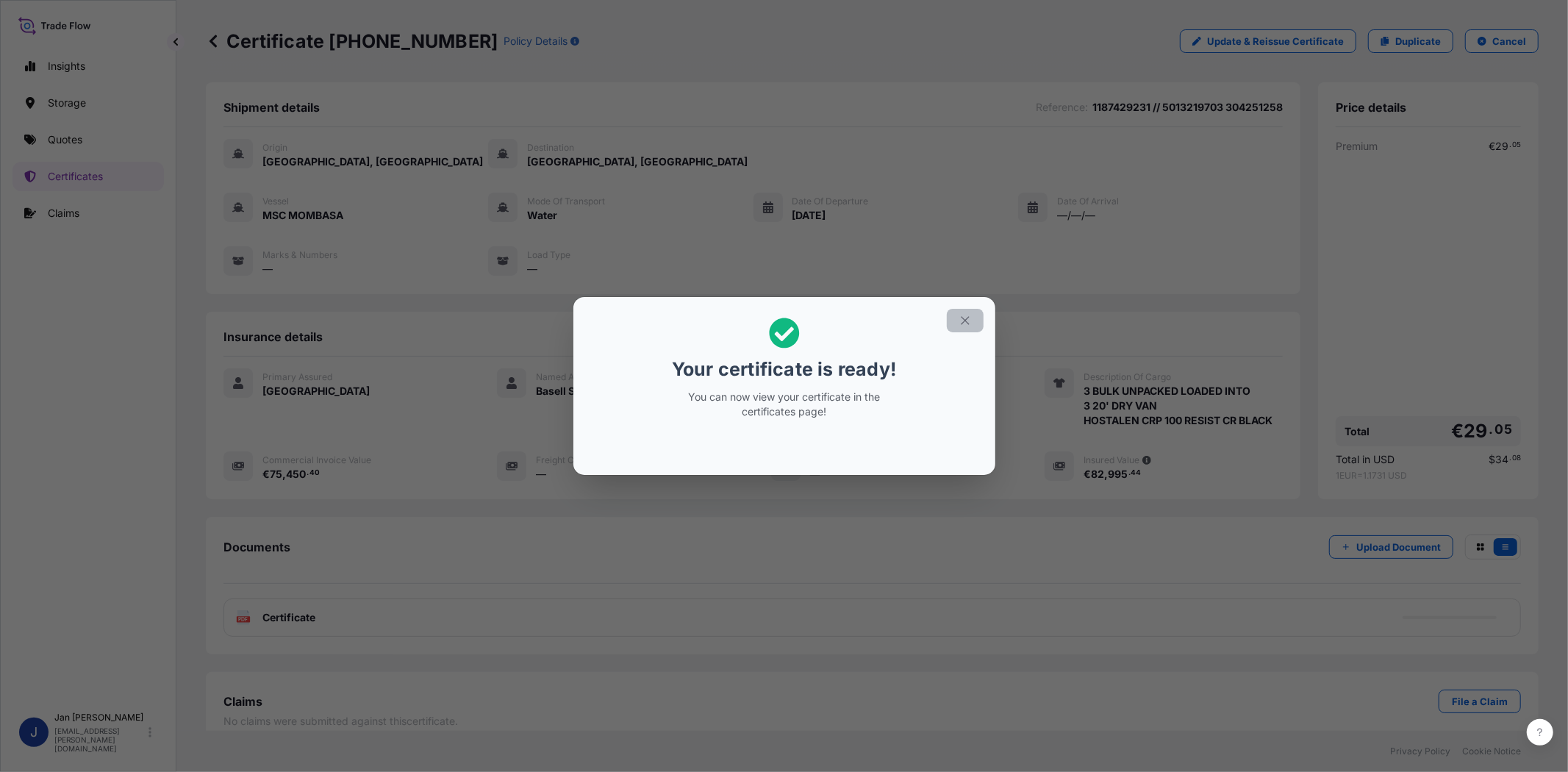
click at [957, 321] on button "button" at bounding box center [965, 321] width 37 height 24
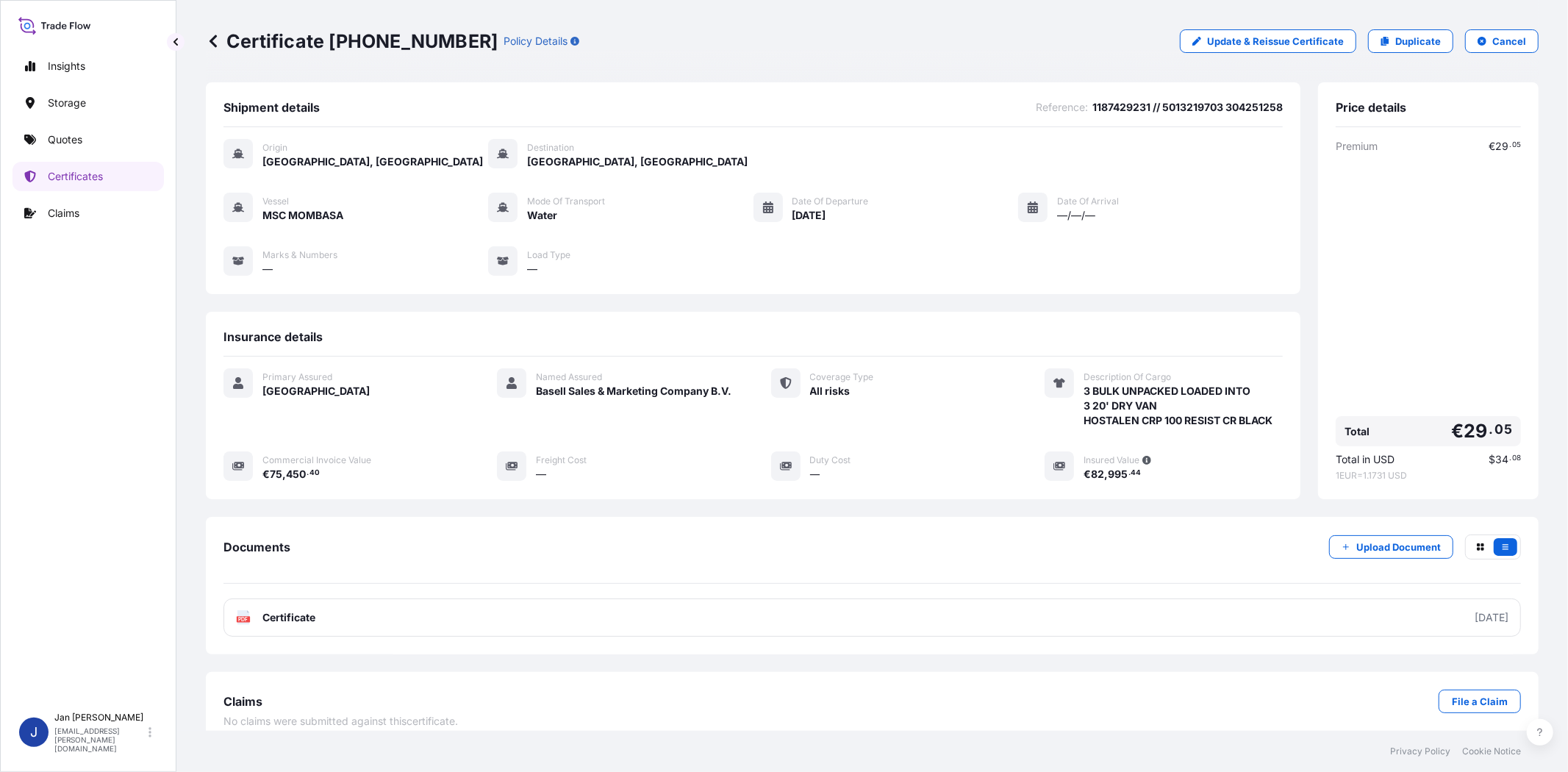
scroll to position [17, 0]
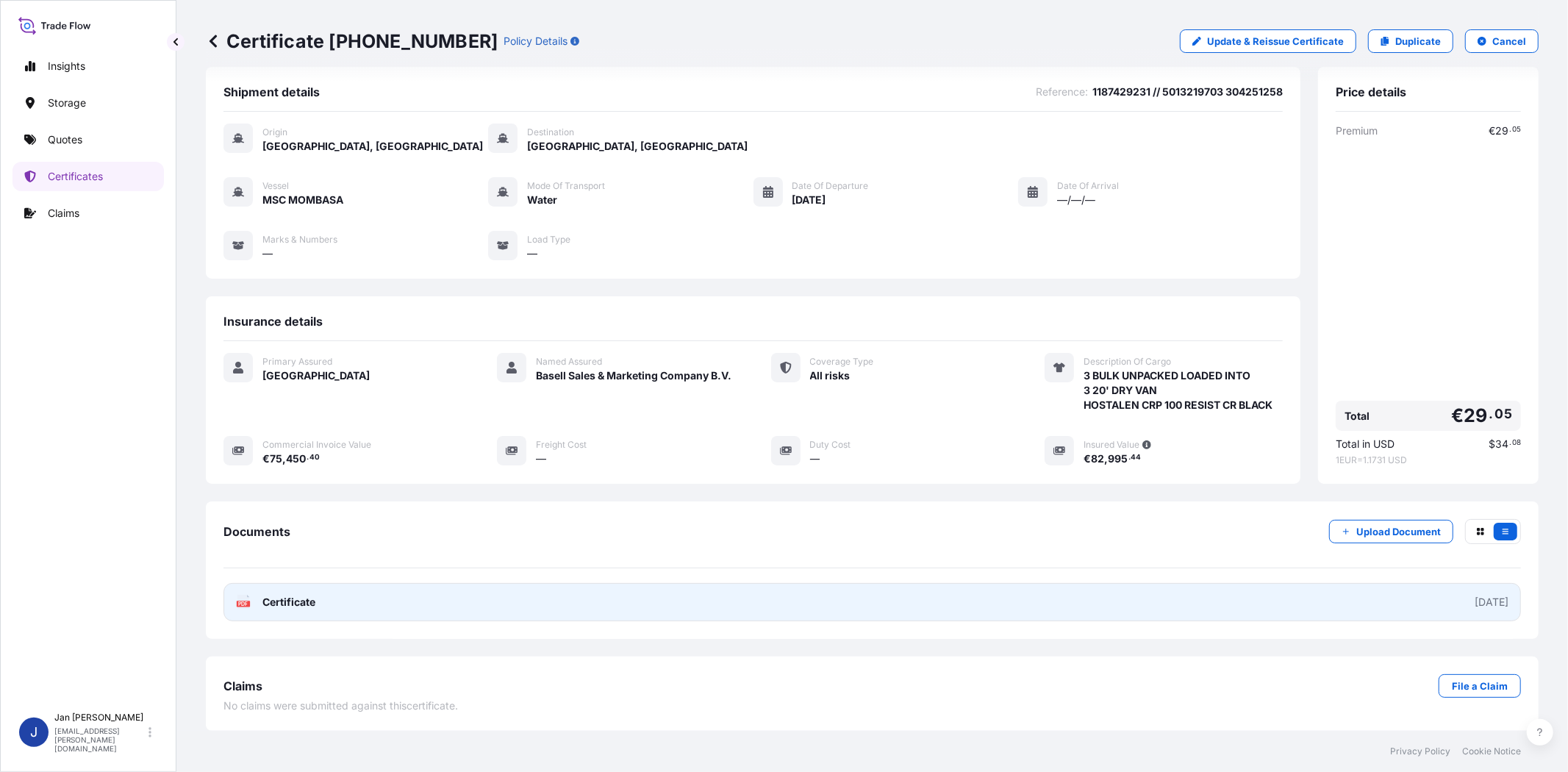
click at [246, 603] on text "PDF" at bounding box center [244, 603] width 10 height 5
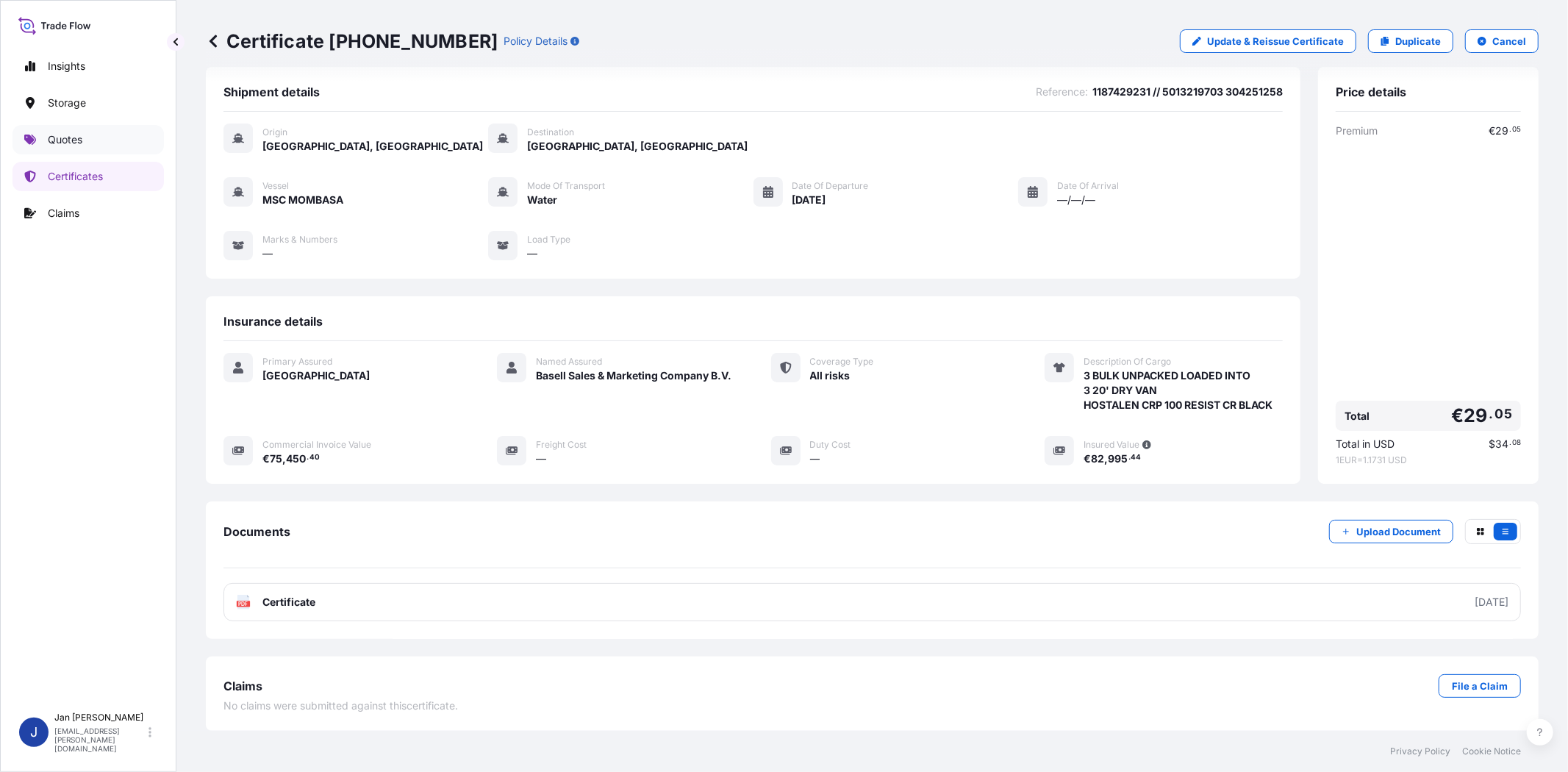
click at [103, 143] on link "Quotes" at bounding box center [88, 140] width 152 height 29
